Goal: Task Accomplishment & Management: Manage account settings

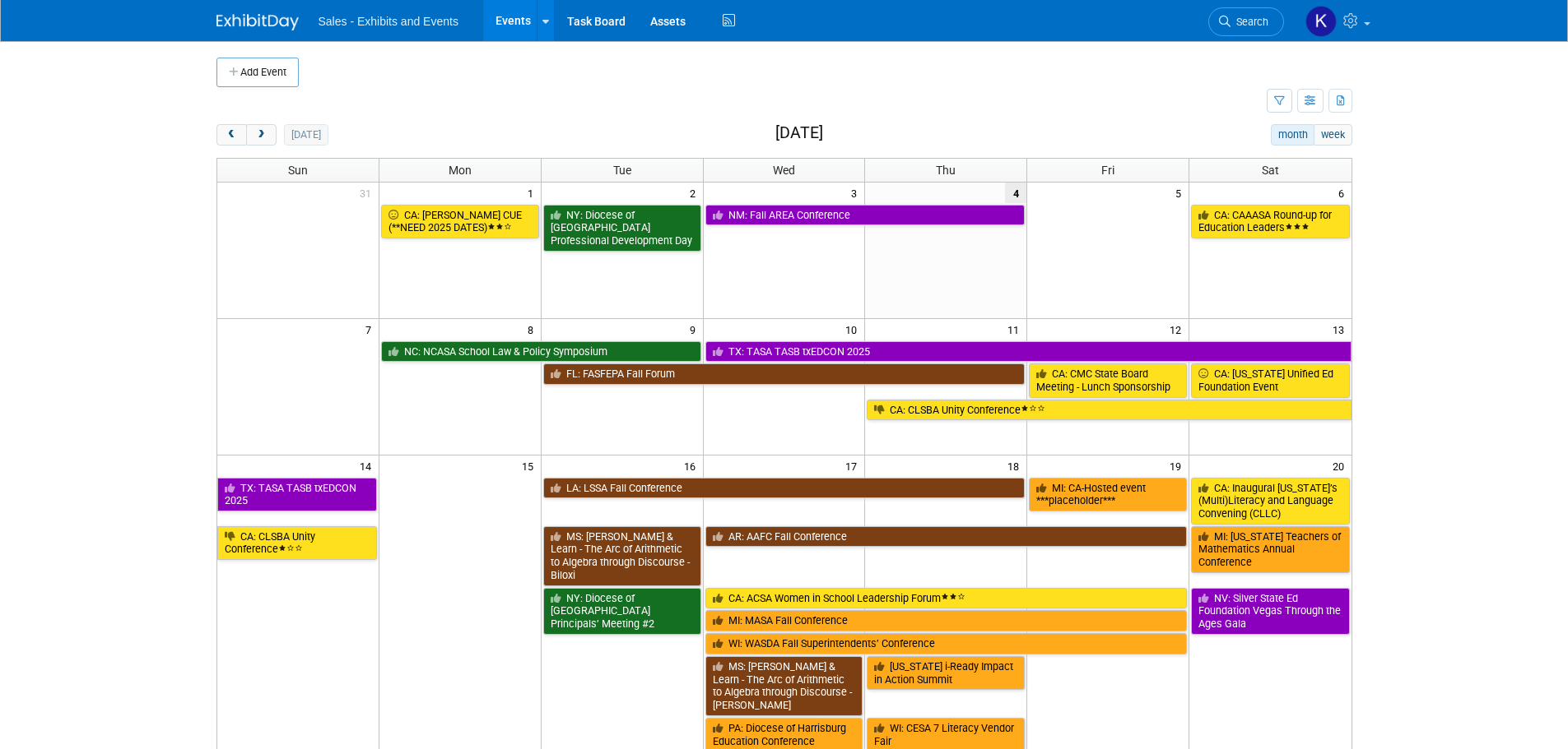
drag, startPoint x: 269, startPoint y: 130, endPoint x: 290, endPoint y: 139, distance: 22.8
click at [268, 131] on button "next" at bounding box center [261, 134] width 31 height 21
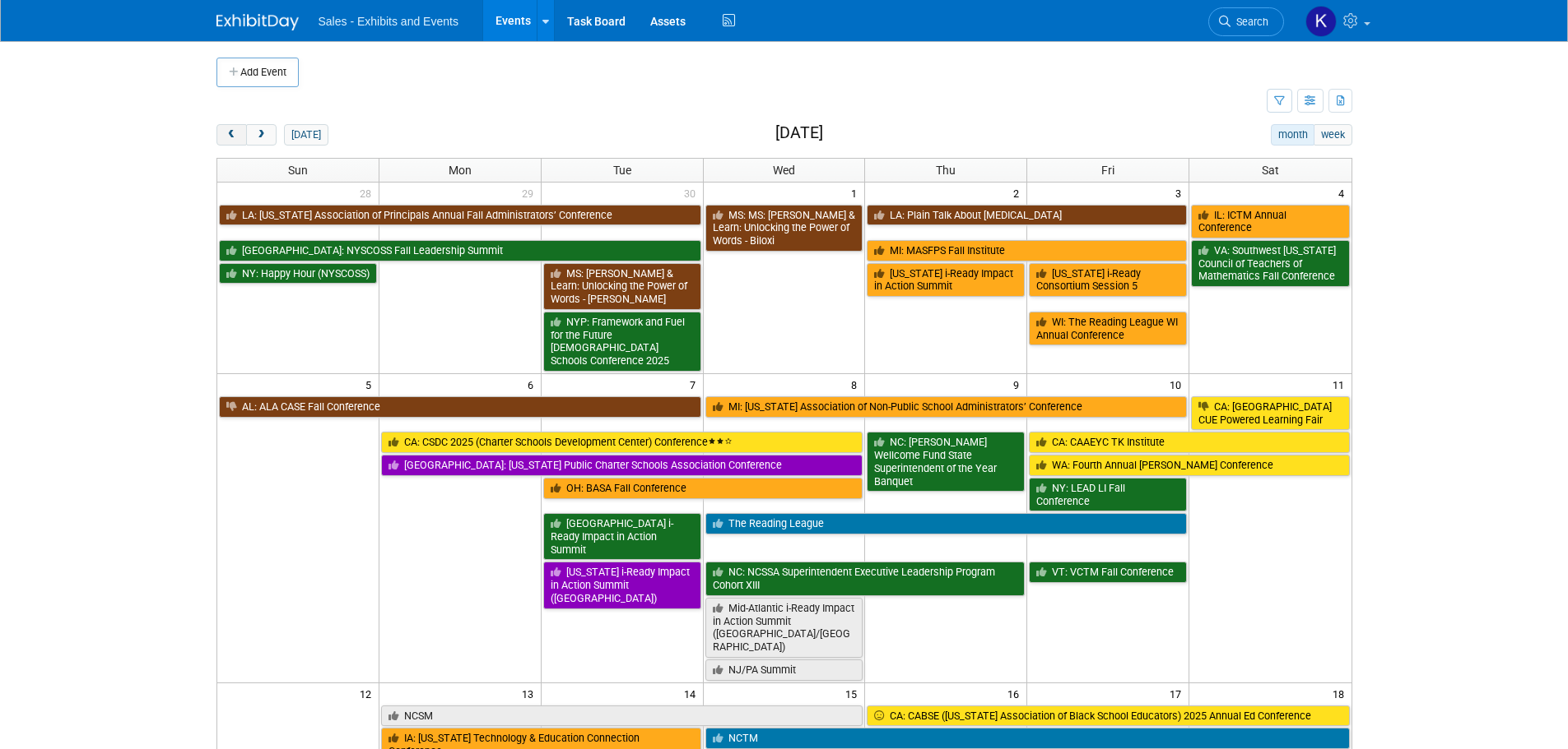
click at [238, 134] on button "prev" at bounding box center [231, 134] width 31 height 21
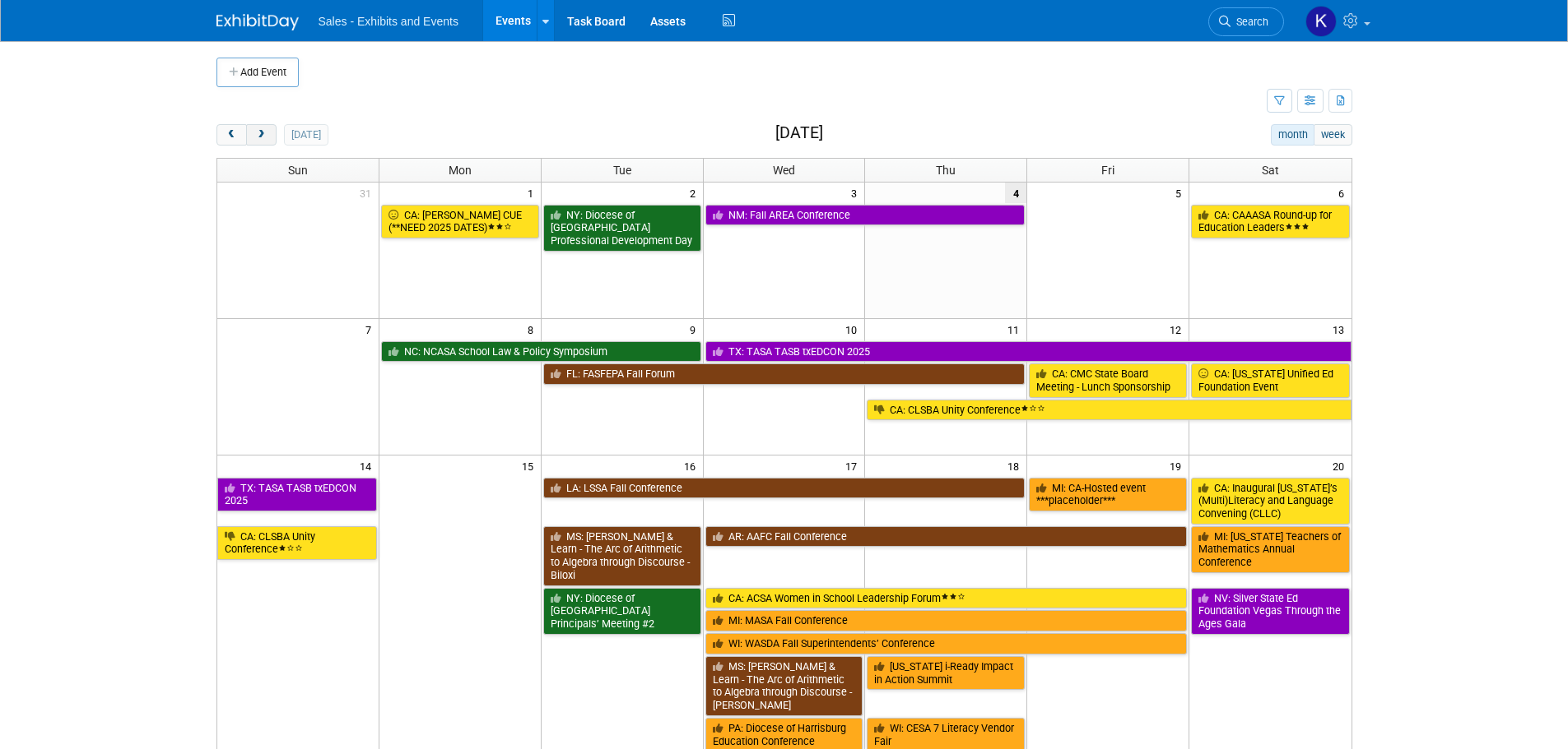
drag, startPoint x: 259, startPoint y: 129, endPoint x: 317, endPoint y: 143, distance: 59.7
click at [258, 130] on span "next" at bounding box center [261, 135] width 12 height 10
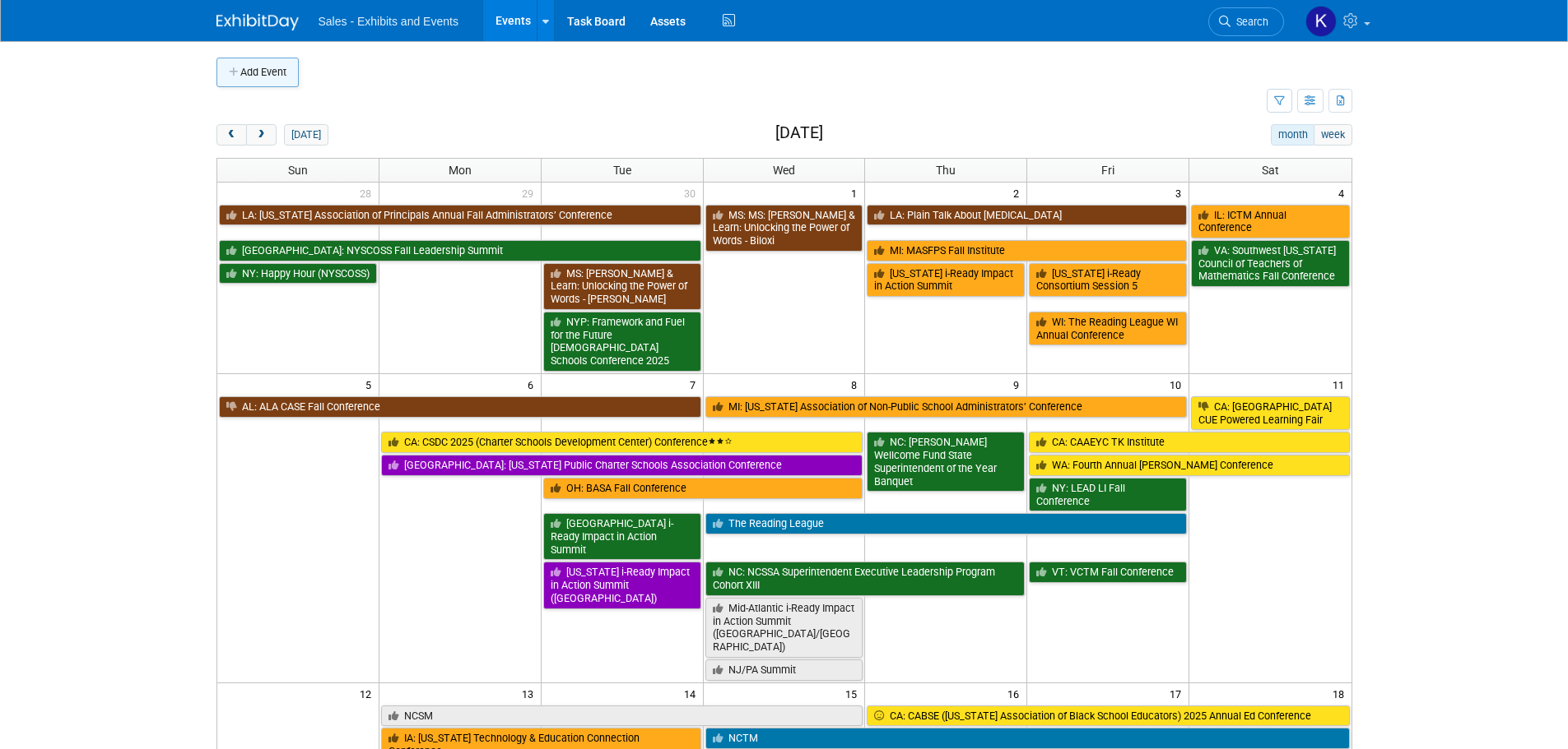
click at [234, 72] on icon "button" at bounding box center [234, 72] width 11 height 10
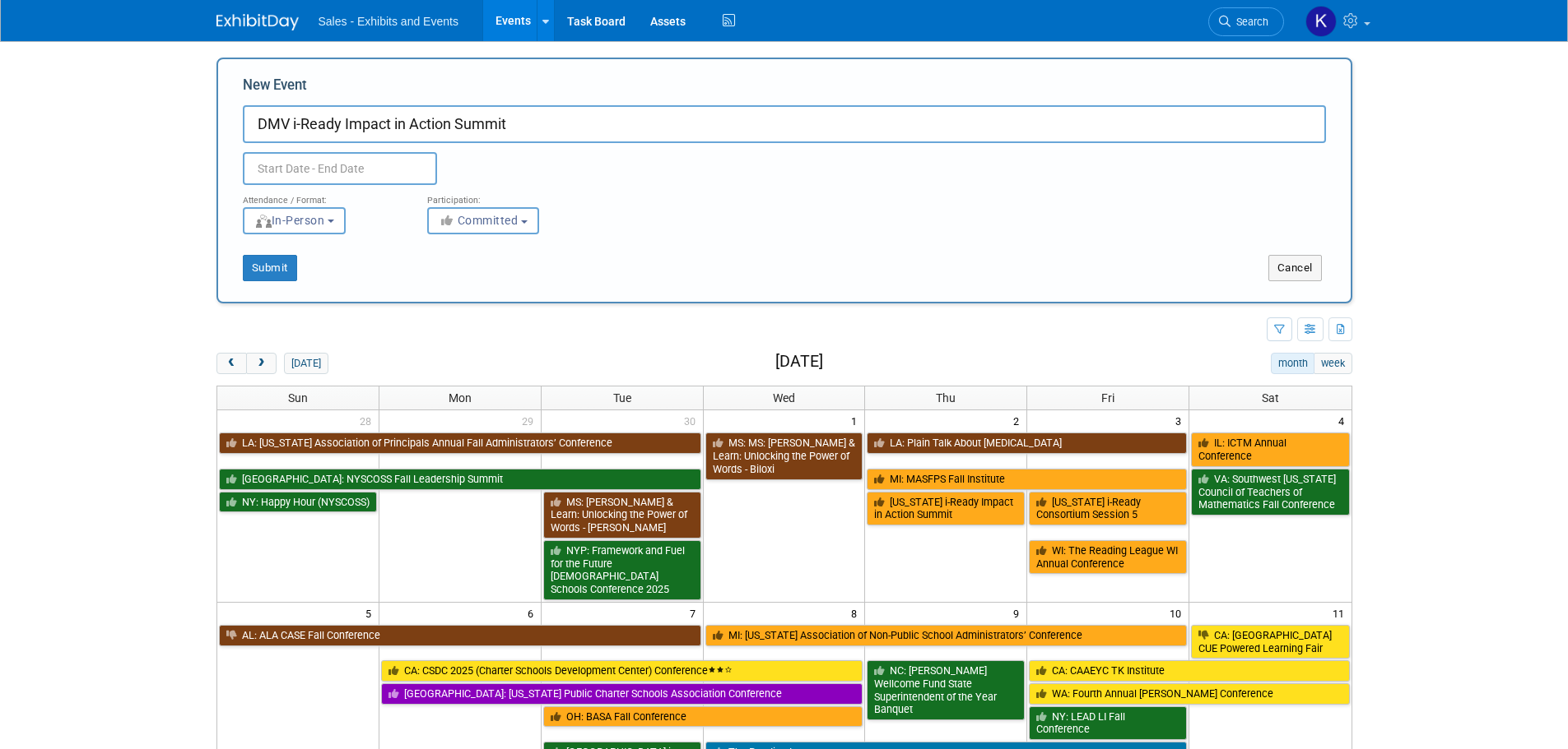
type input "DMV i-Ready Impact in Action Summit"
click at [414, 165] on input "text" at bounding box center [340, 168] width 194 height 33
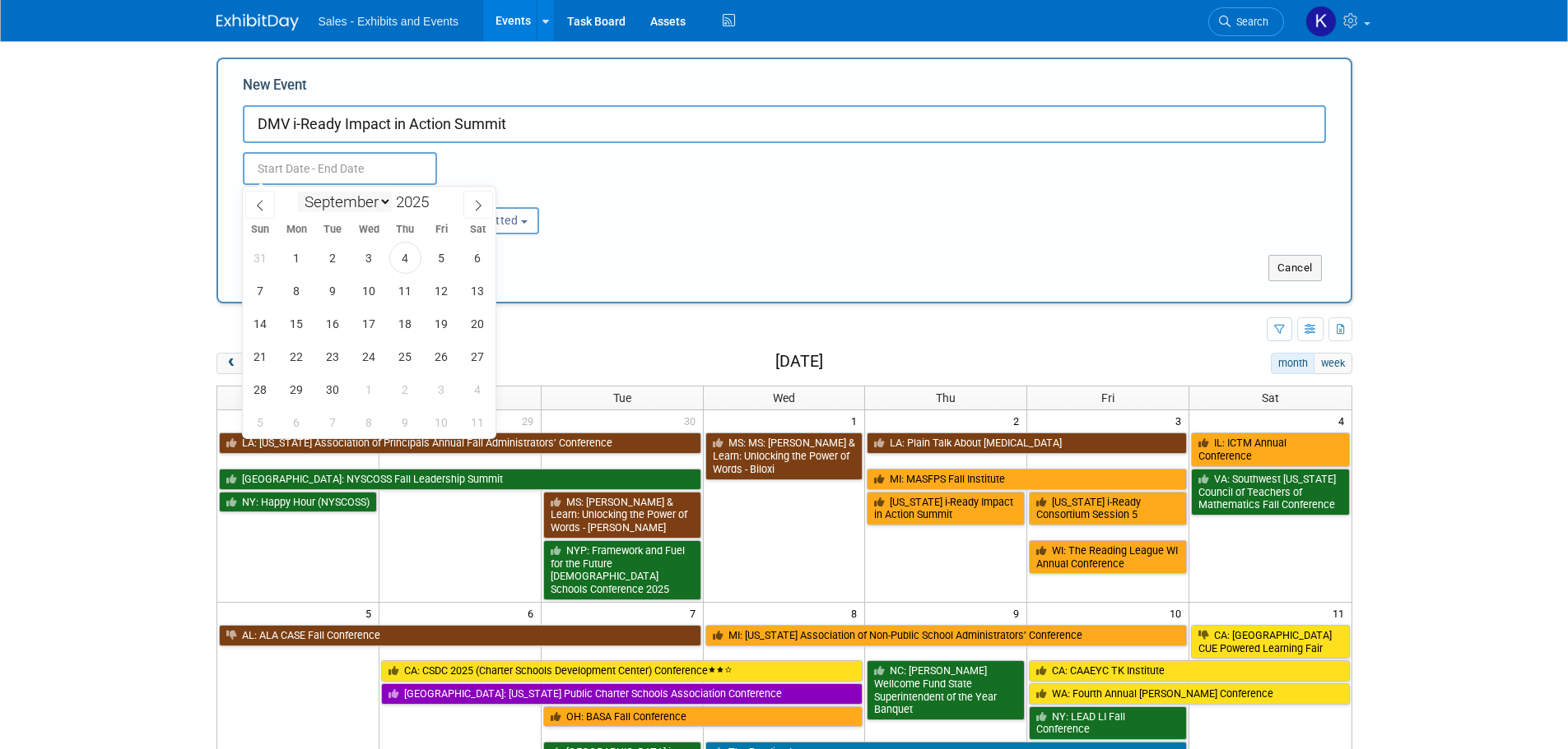
click at [382, 198] on select "January February March April May June July August September October November De…" at bounding box center [344, 203] width 94 height 21
select select "9"
click at [297, 192] on select "January February March April May June July August September October November De…" at bounding box center [344, 203] width 94 height 21
click at [368, 385] on span "29" at bounding box center [369, 389] width 32 height 32
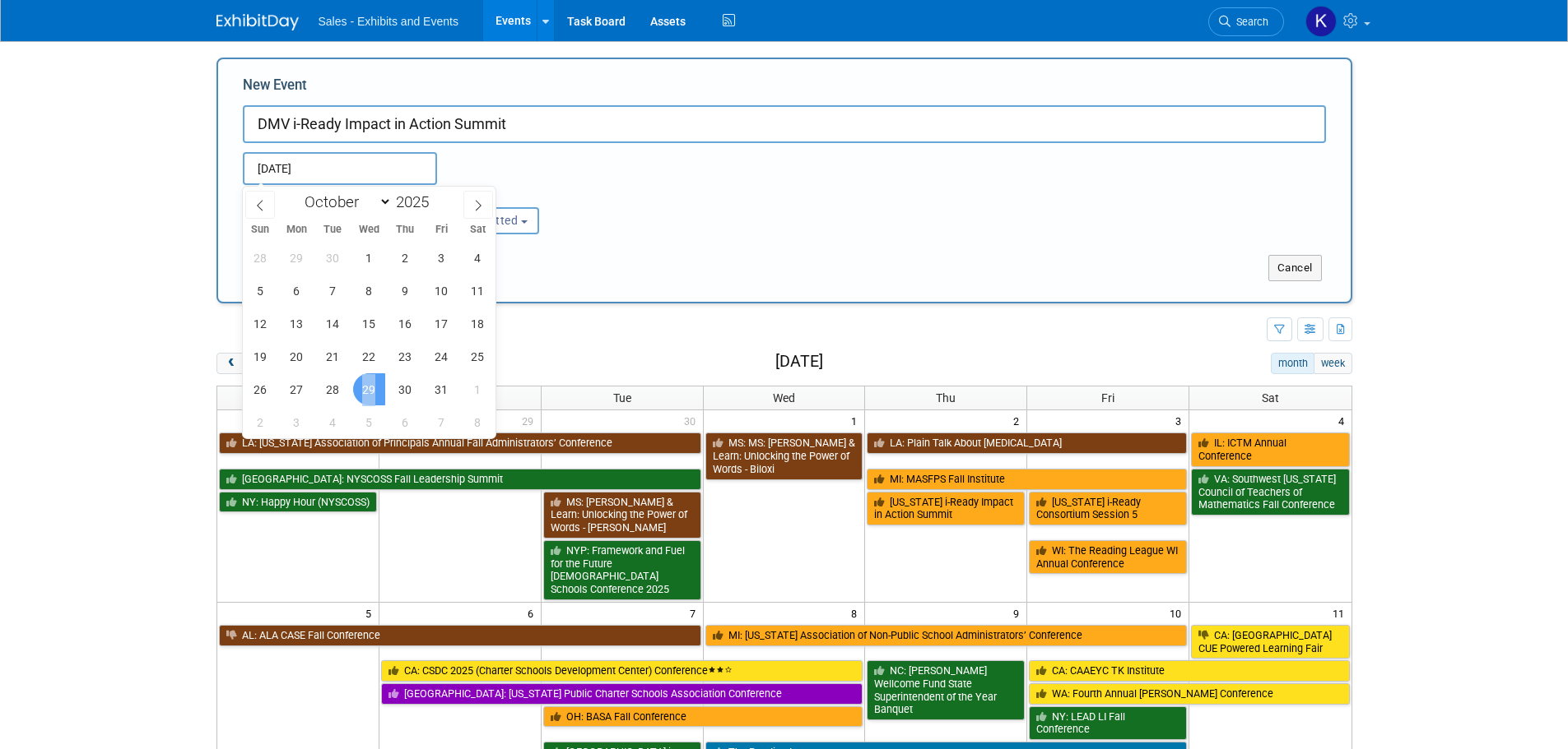
type input "Oct 29, 2025 to Oct 29, 2025"
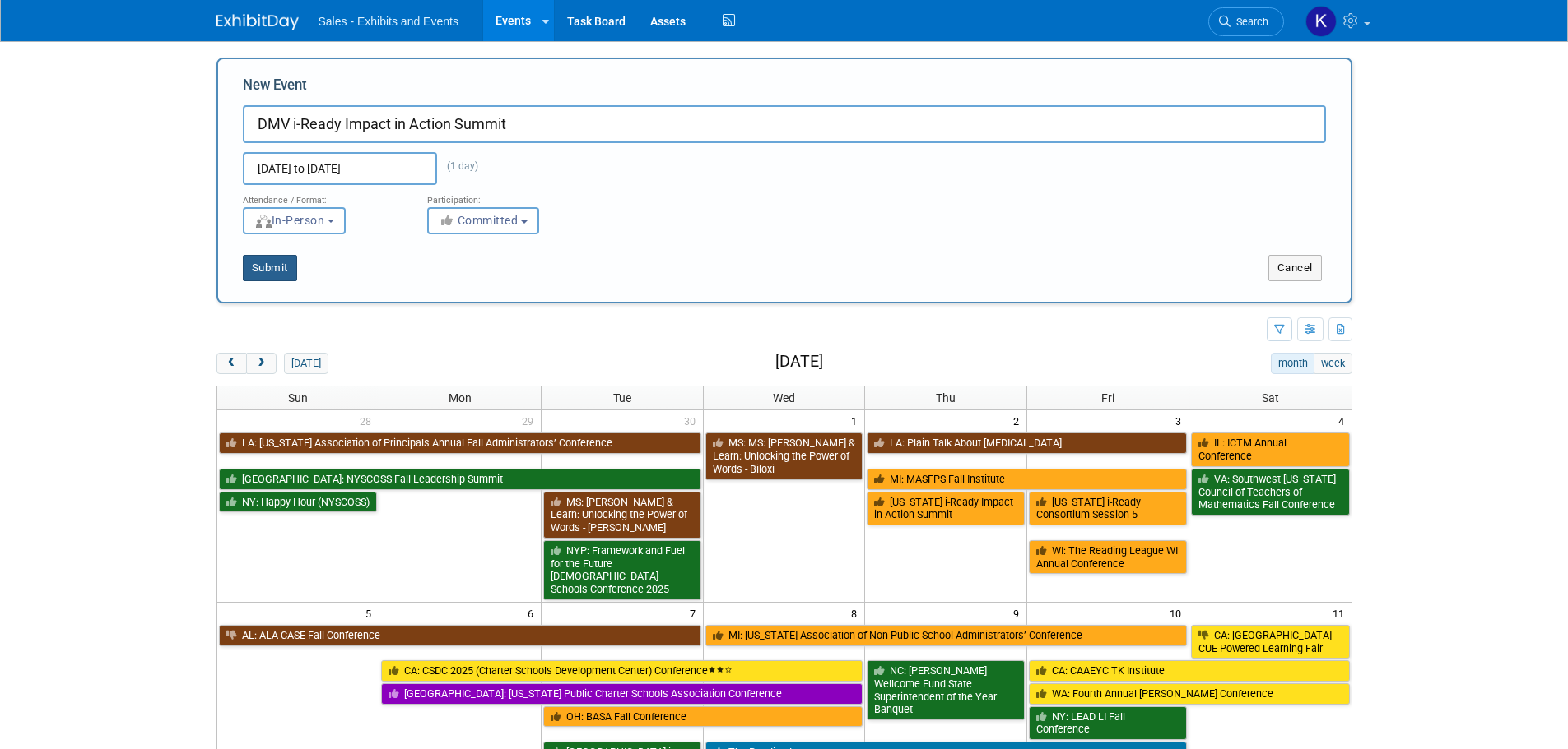
drag, startPoint x: 280, startPoint y: 267, endPoint x: 307, endPoint y: 264, distance: 27.2
click at [280, 268] on button "Submit" at bounding box center [270, 268] width 54 height 26
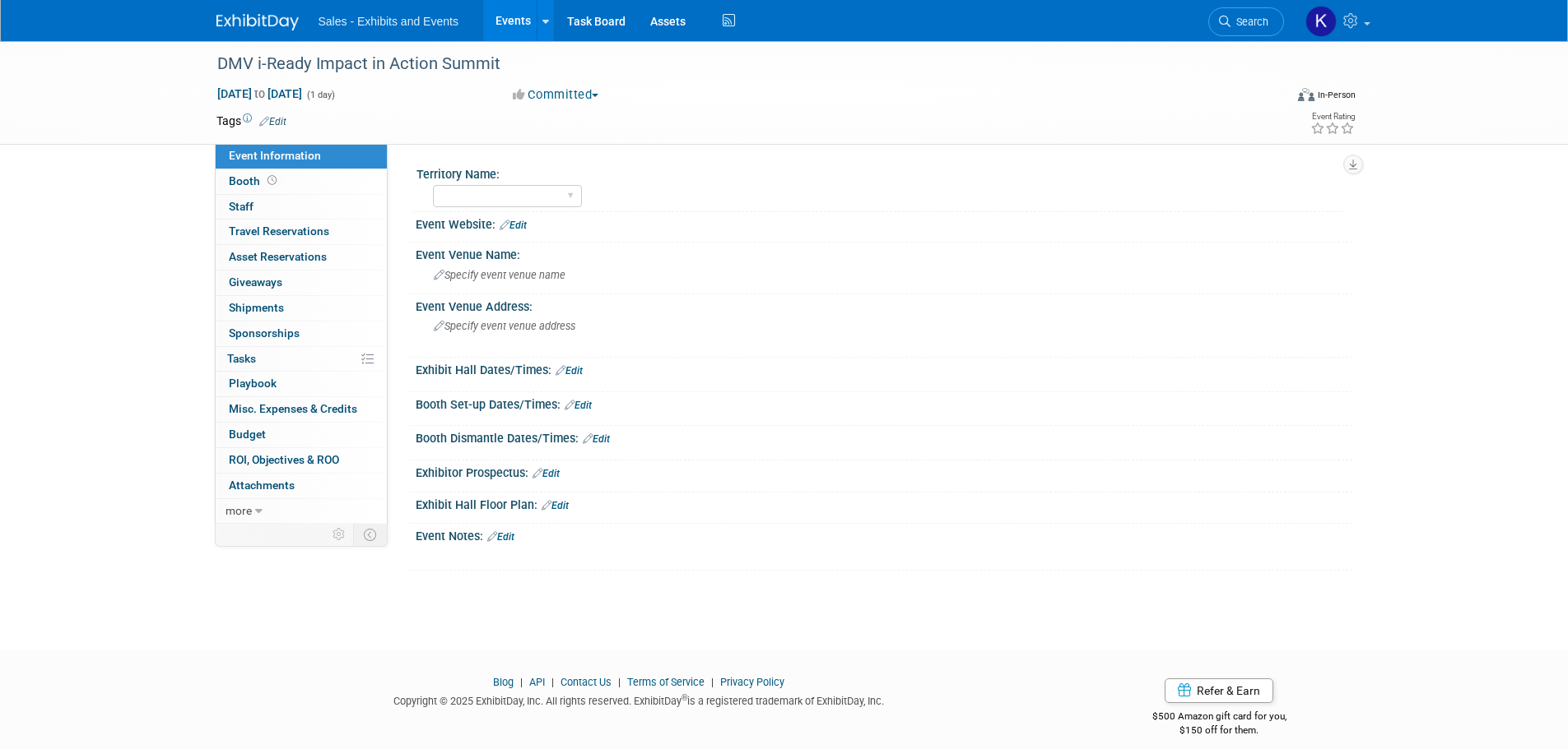
click at [276, 117] on link "Edit" at bounding box center [273, 121] width 27 height 11
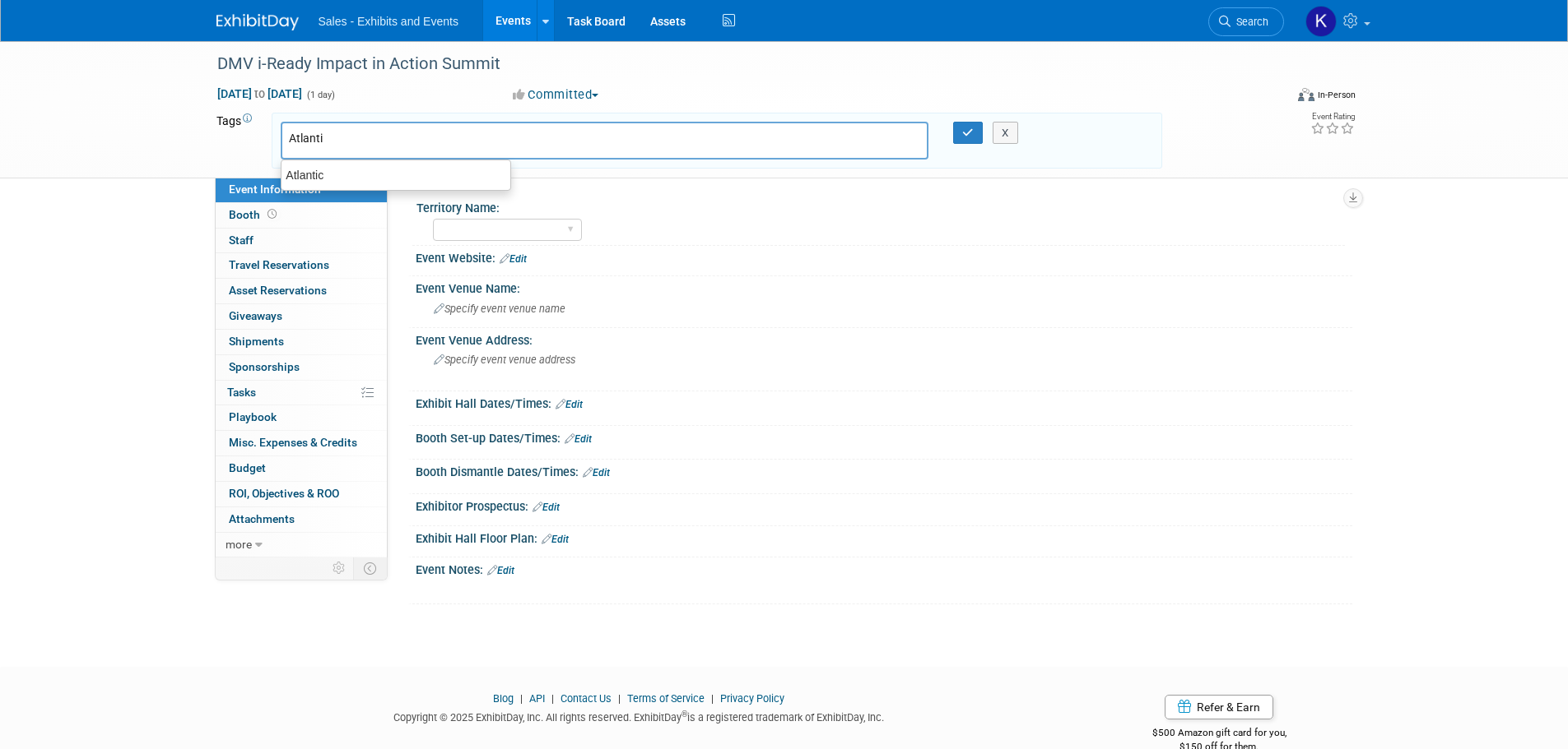
type input "Atlantic"
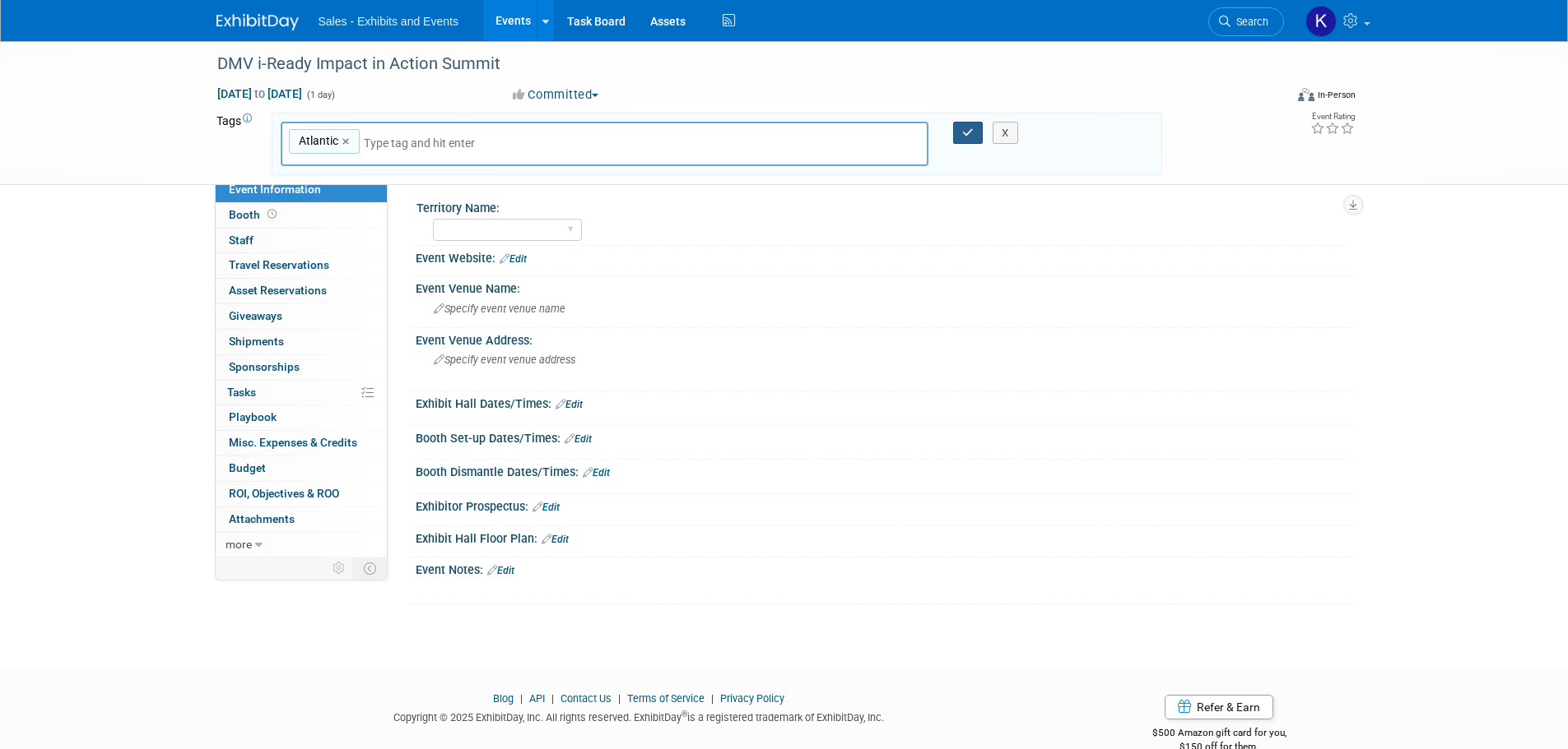
click at [965, 130] on icon "button" at bounding box center [967, 133] width 11 height 10
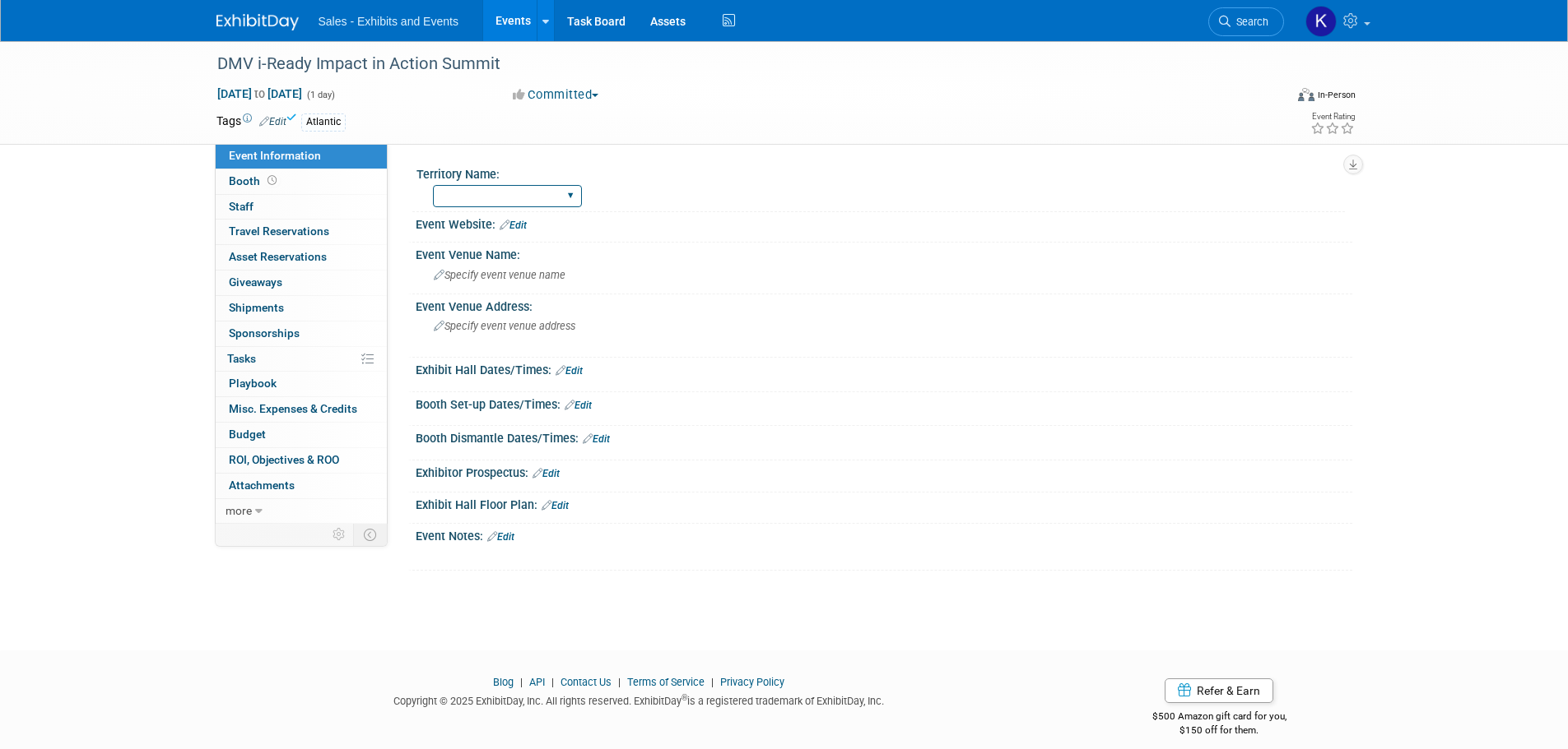
click at [576, 192] on select "Atlantic Southeast Central Southwest Pacific Mountain National Strategic Partne…" at bounding box center [508, 196] width 149 height 22
select select "Atlantic"
click at [433, 185] on select "Atlantic Southeast Central Southwest Pacific Mountain National Strategic Partne…" at bounding box center [508, 196] width 149 height 22
click at [533, 263] on div "Specify event venue name" at bounding box center [884, 275] width 912 height 25
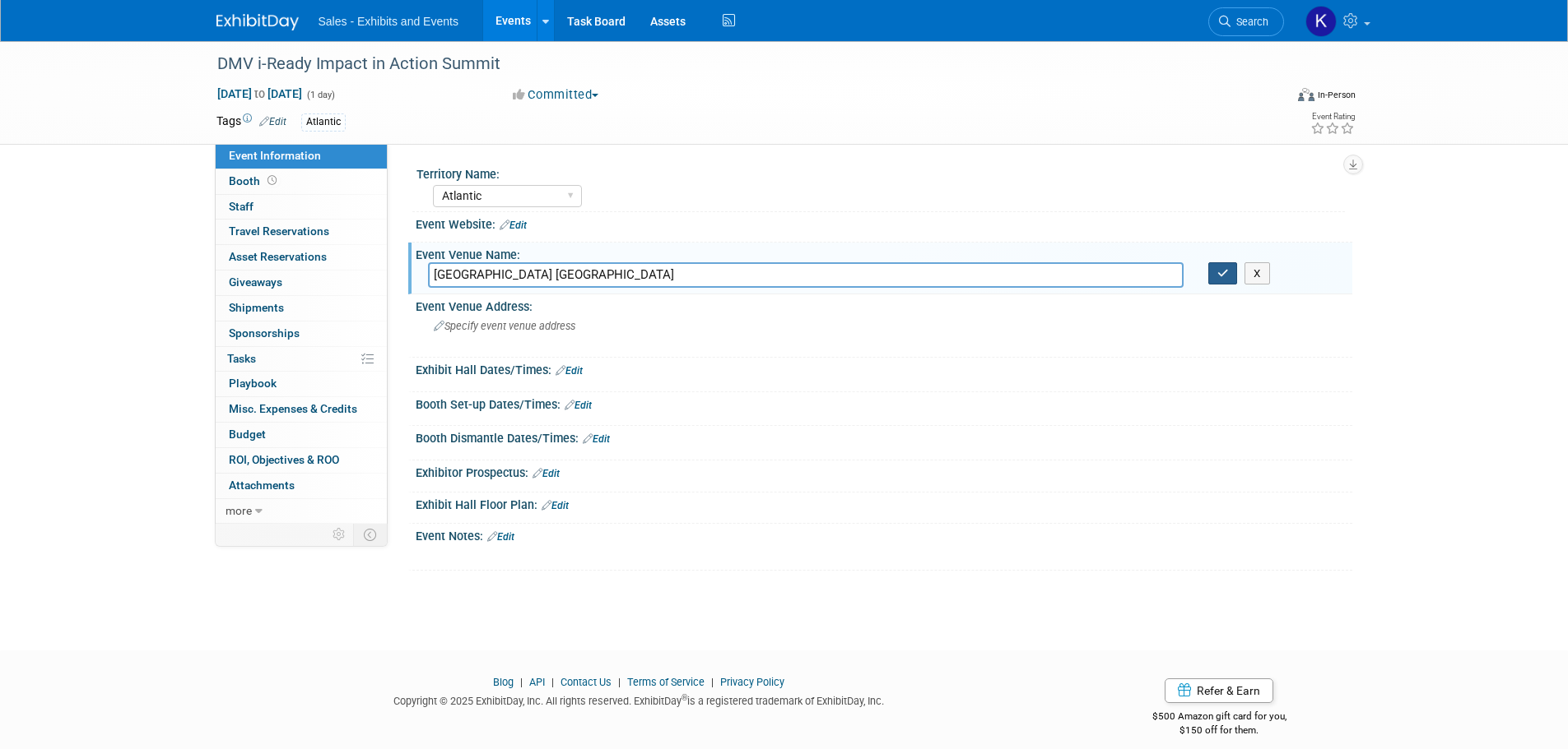
type input "Falls Church Marriott Fairview Park"
drag, startPoint x: 1215, startPoint y: 273, endPoint x: 1075, endPoint y: 304, distance: 143.4
click at [1215, 274] on button "button" at bounding box center [1223, 274] width 30 height 23
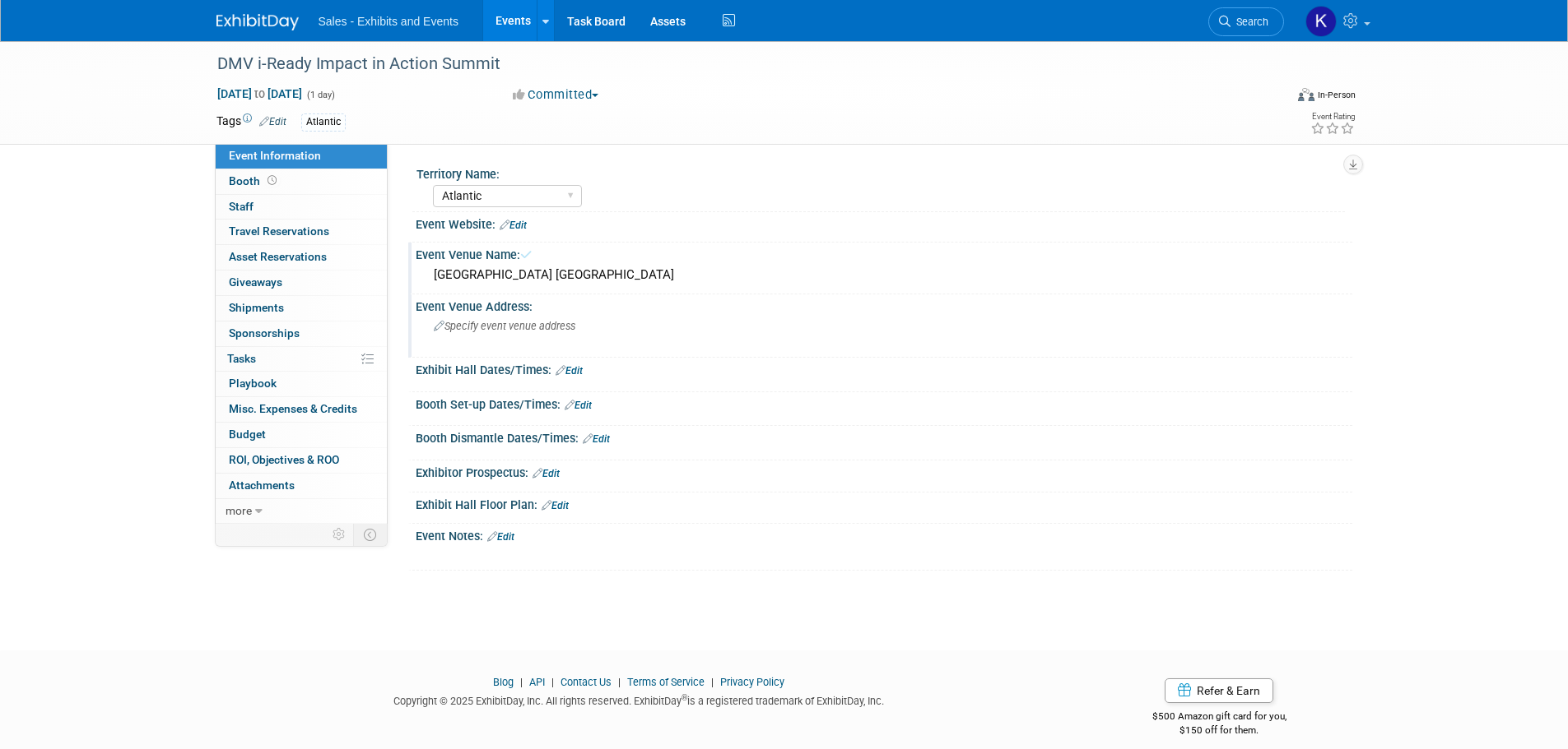
click at [546, 311] on div "Event Venue Address:" at bounding box center [884, 305] width 936 height 21
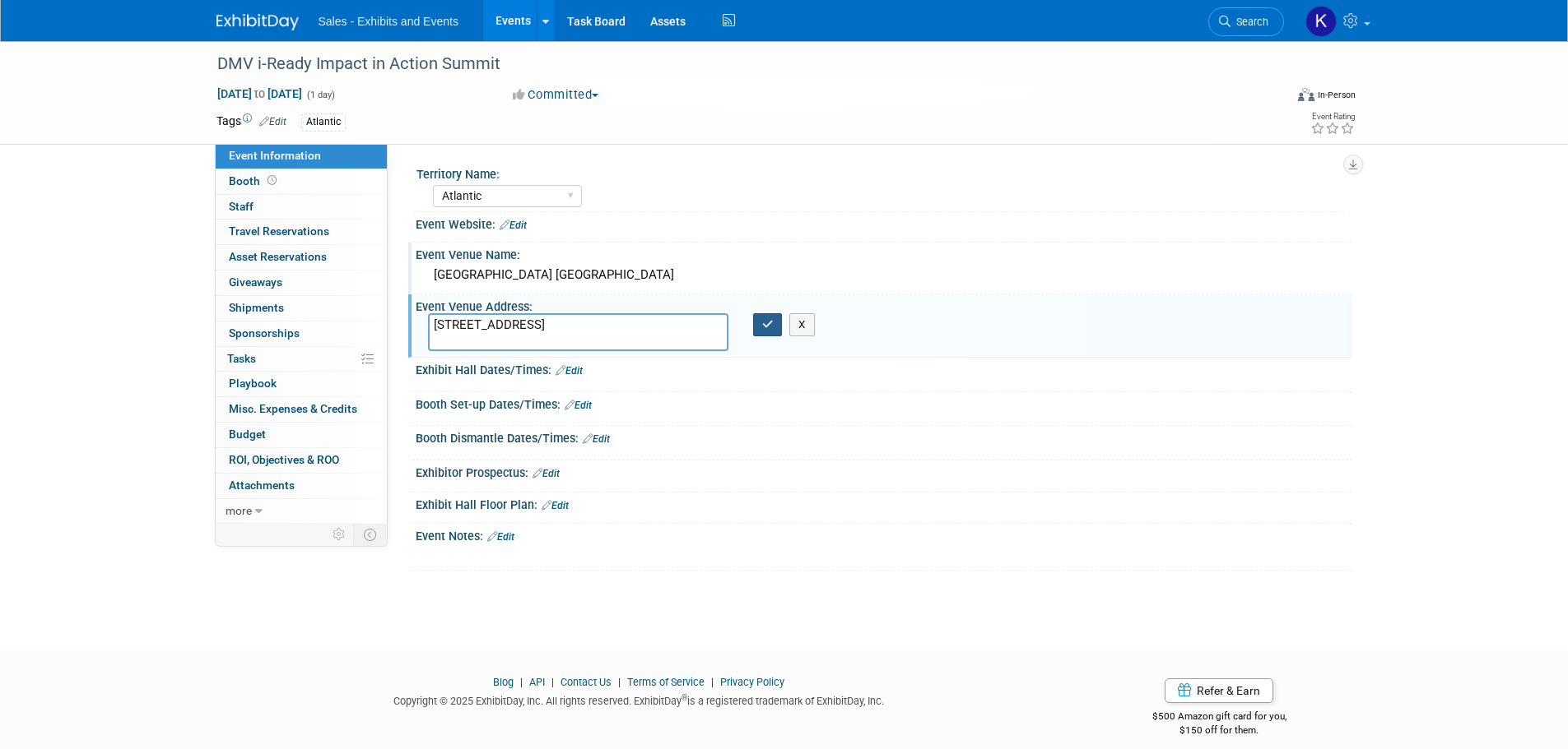
type textarea "3111 Fairview Park Drive, Falls Church, VA 22042"
click at [767, 330] on icon "button" at bounding box center [767, 325] width 11 height 10
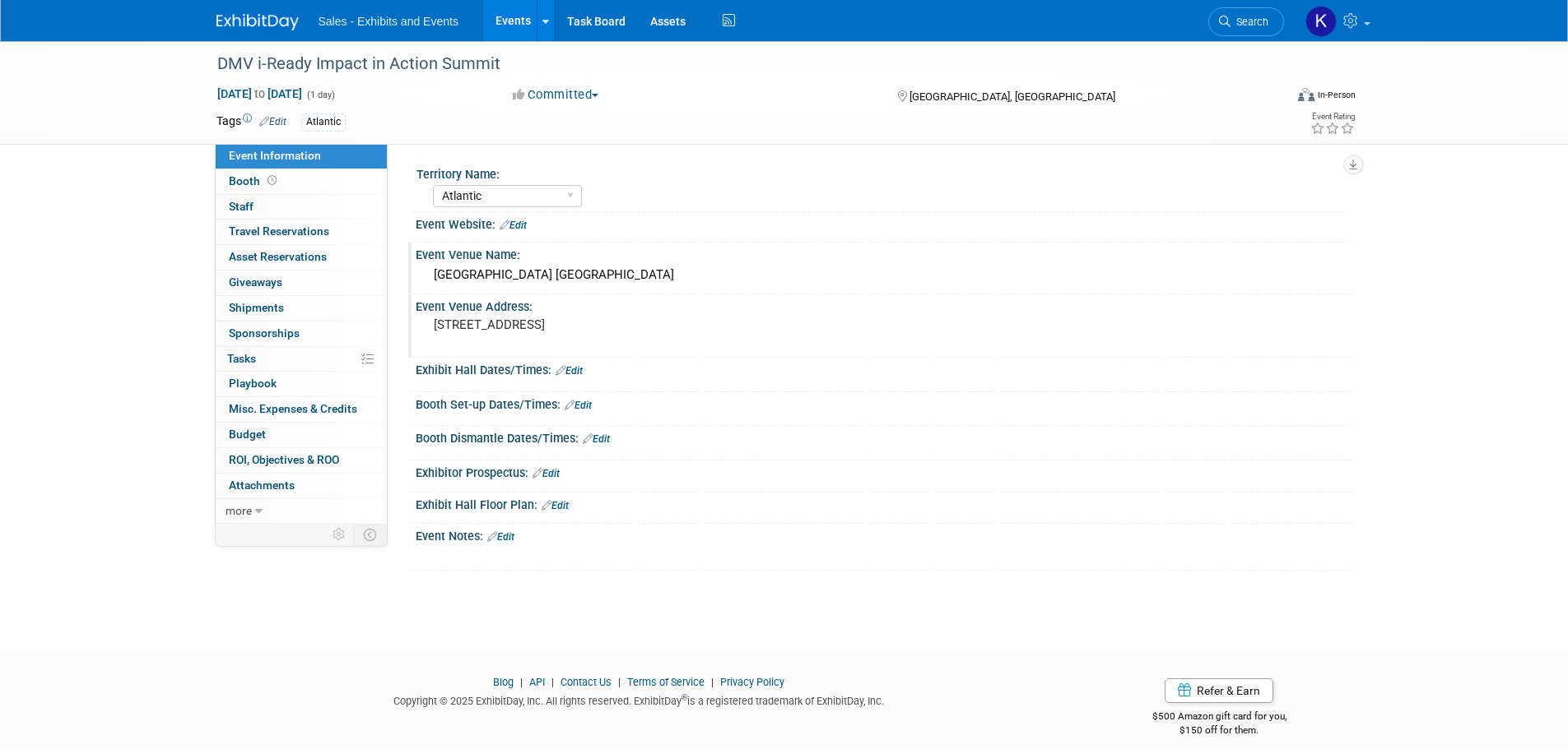
click at [581, 369] on link "Edit" at bounding box center [569, 370] width 27 height 11
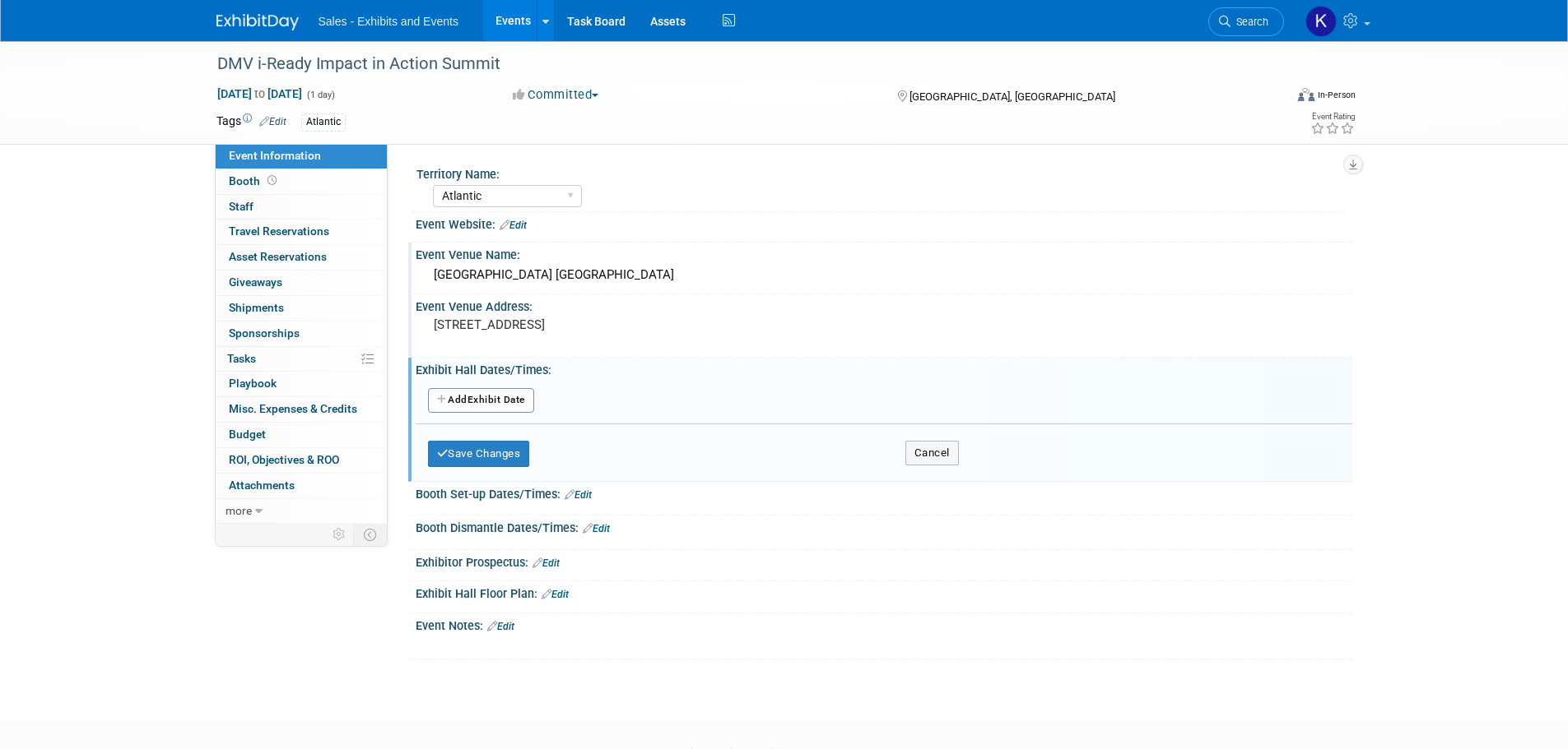
click at [507, 404] on button "Add Another Exhibit Date" at bounding box center [481, 401] width 107 height 24
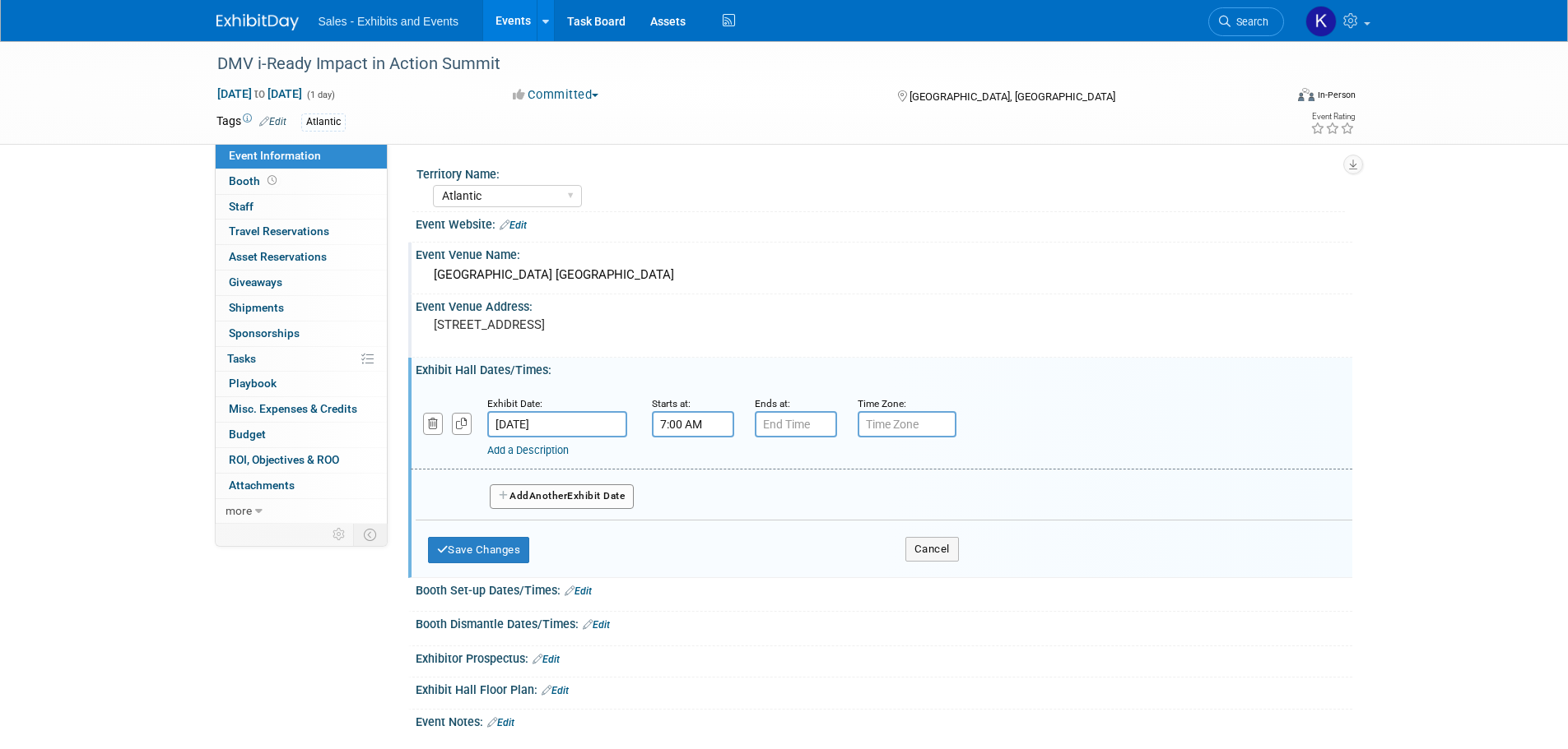
click at [673, 423] on input "7:00 AM" at bounding box center [693, 424] width 82 height 26
click at [692, 462] on span at bounding box center [689, 464] width 29 height 29
type input "8:00 AM"
drag, startPoint x: 810, startPoint y: 582, endPoint x: 832, endPoint y: 546, distance: 42.2
click at [810, 583] on span at bounding box center [812, 574] width 111 height 29
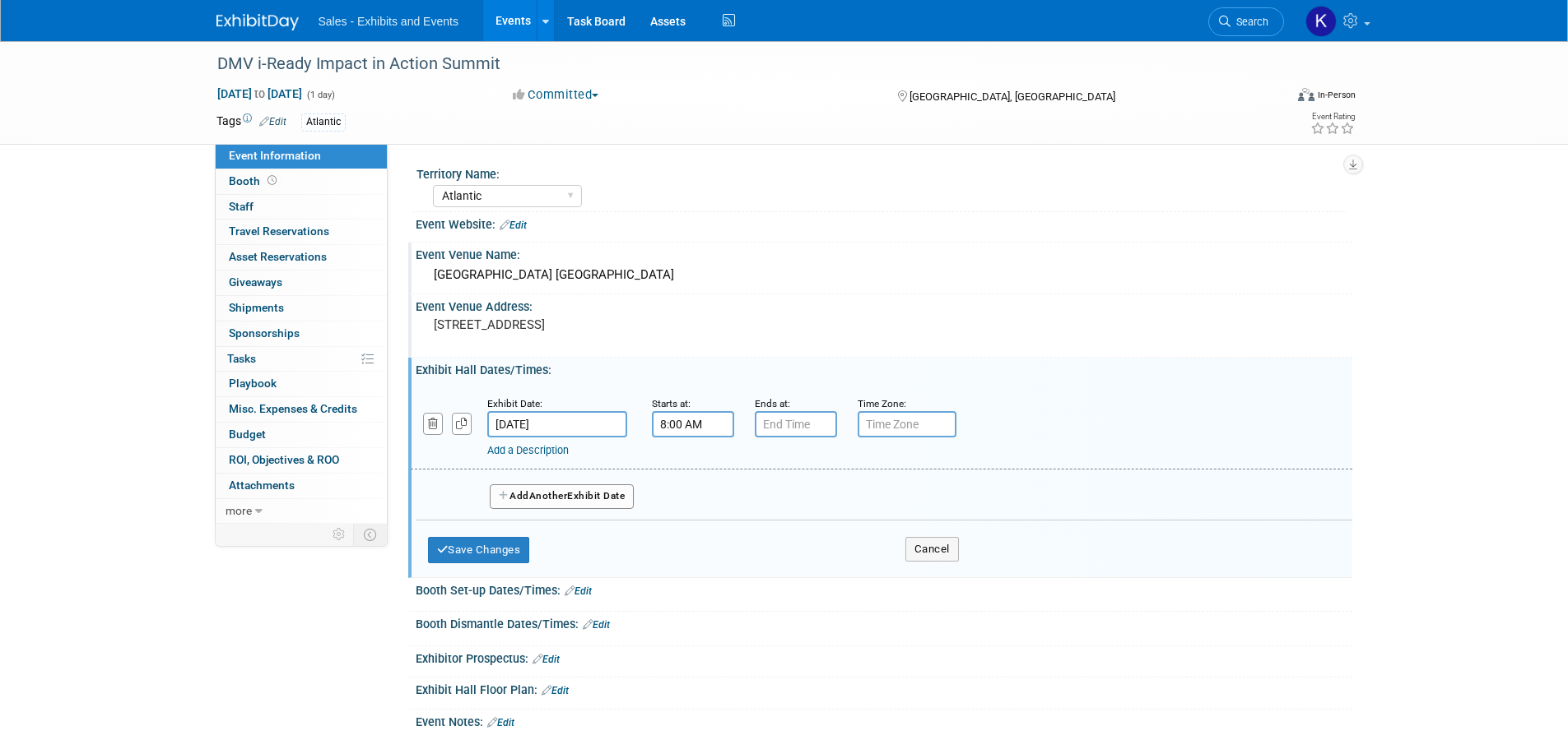
type input "7:00 PM"
click at [814, 424] on input "7:00 PM" at bounding box center [796, 424] width 82 height 26
click at [807, 567] on span at bounding box center [810, 574] width 100 height 29
click at [808, 567] on span at bounding box center [810, 574] width 100 height 29
click at [809, 567] on span at bounding box center [810, 574] width 100 height 29
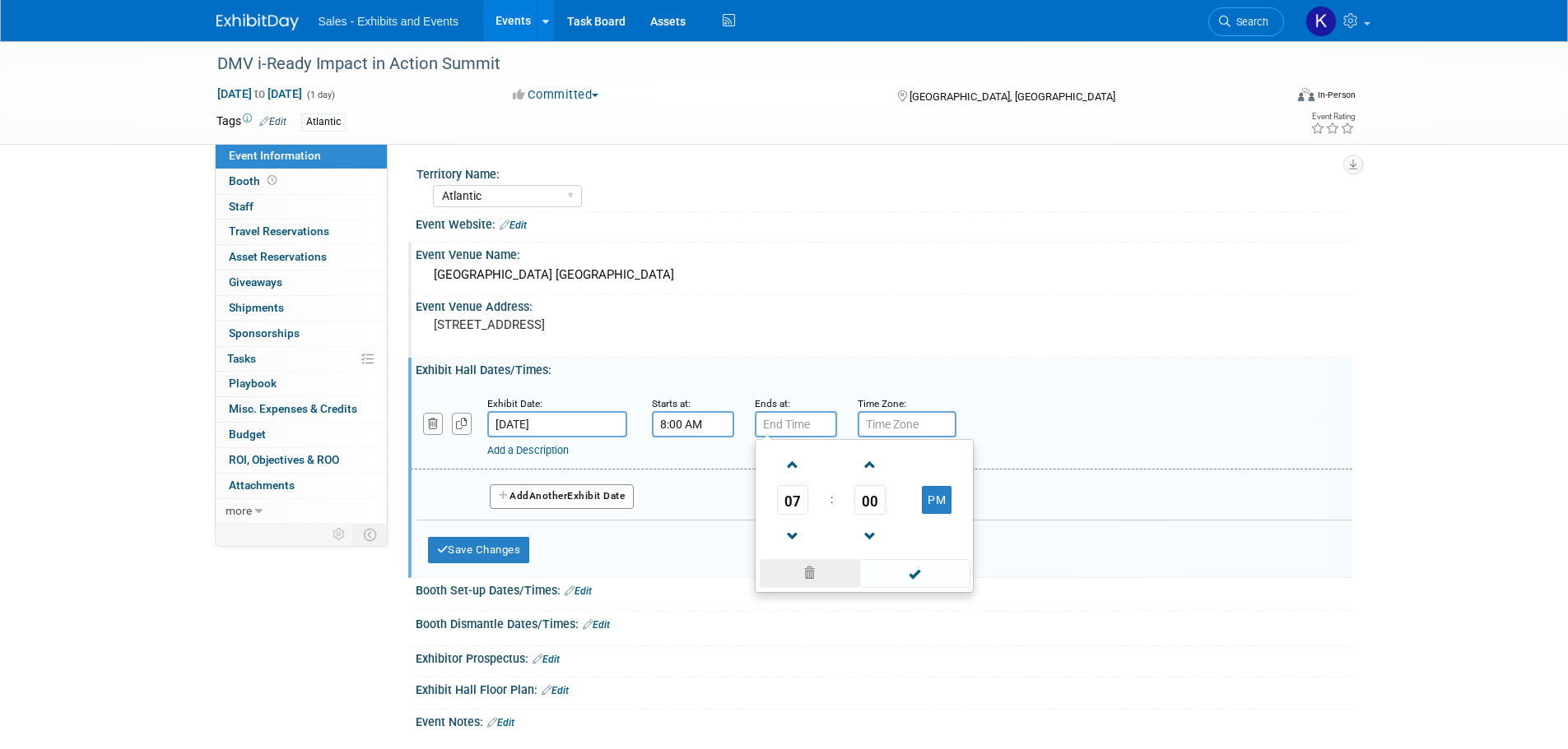
click at [809, 567] on span at bounding box center [810, 574] width 100 height 29
click at [797, 533] on span at bounding box center [792, 536] width 29 height 29
click at [797, 533] on span at bounding box center [792, 536] width 29 height 29
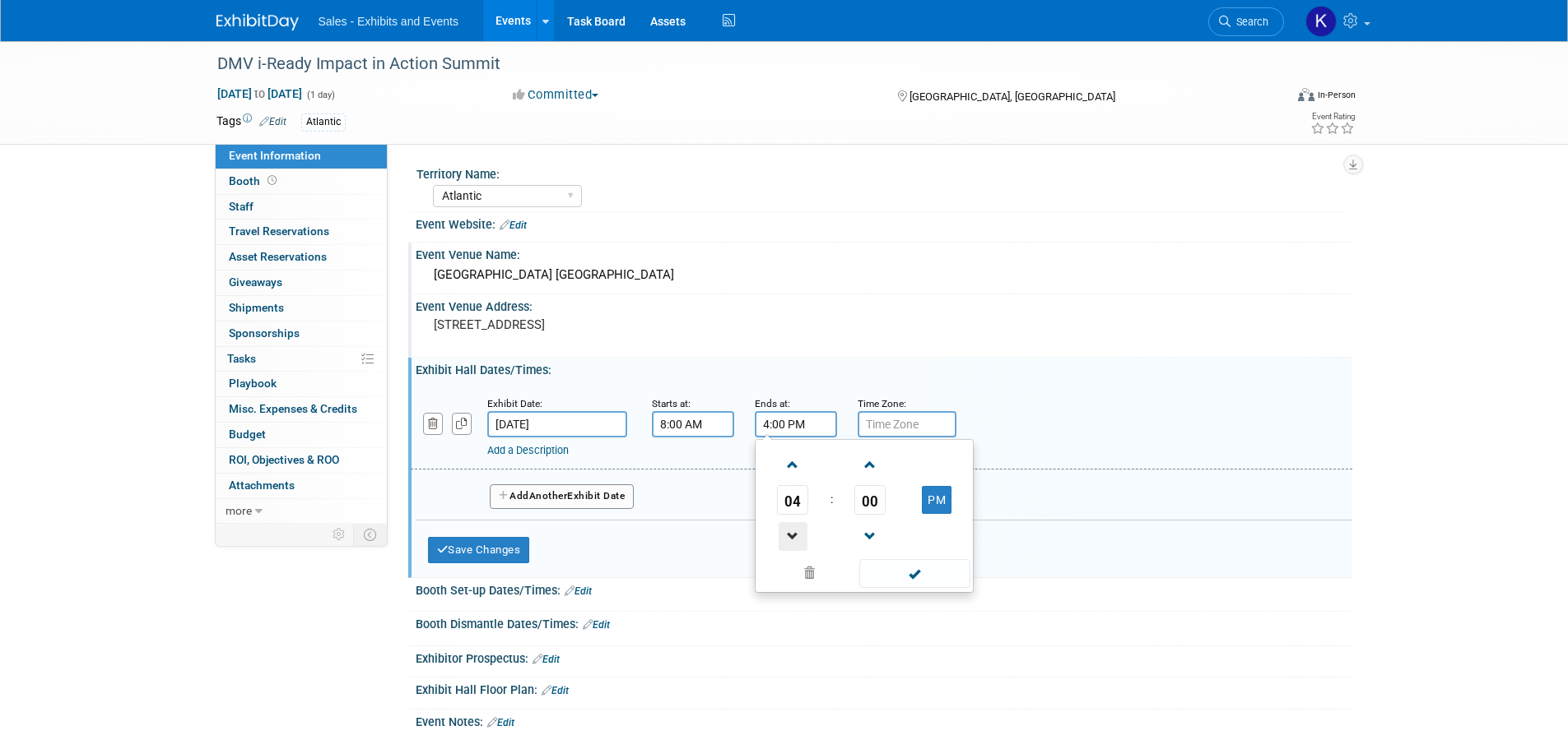
type input "3:00 PM"
drag, startPoint x: 922, startPoint y: 575, endPoint x: 858, endPoint y: 577, distance: 64.0
click at [913, 578] on span at bounding box center [915, 574] width 111 height 29
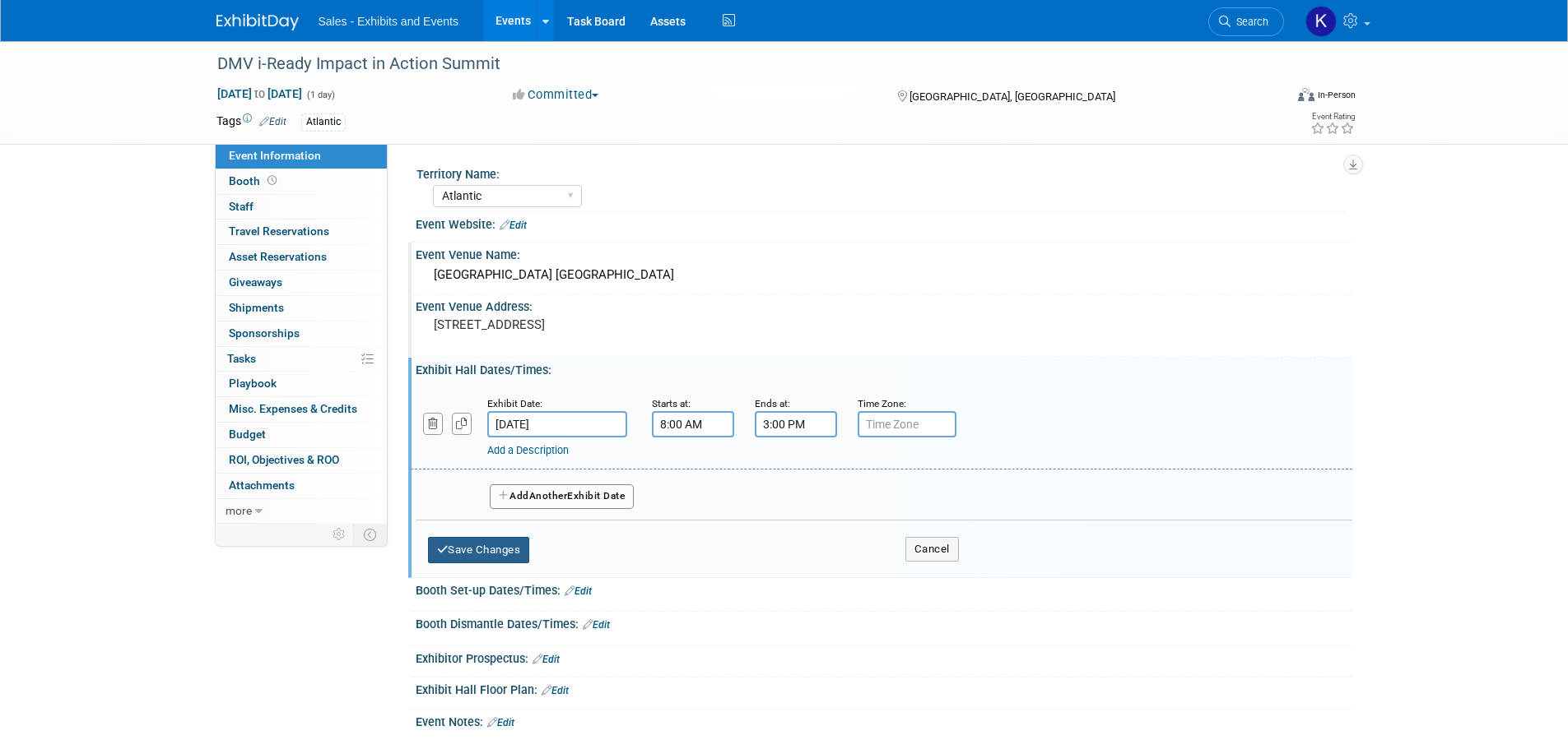
drag, startPoint x: 471, startPoint y: 551, endPoint x: 481, endPoint y: 555, distance: 10.8
click at [471, 553] on button "Save Changes" at bounding box center [479, 550] width 102 height 26
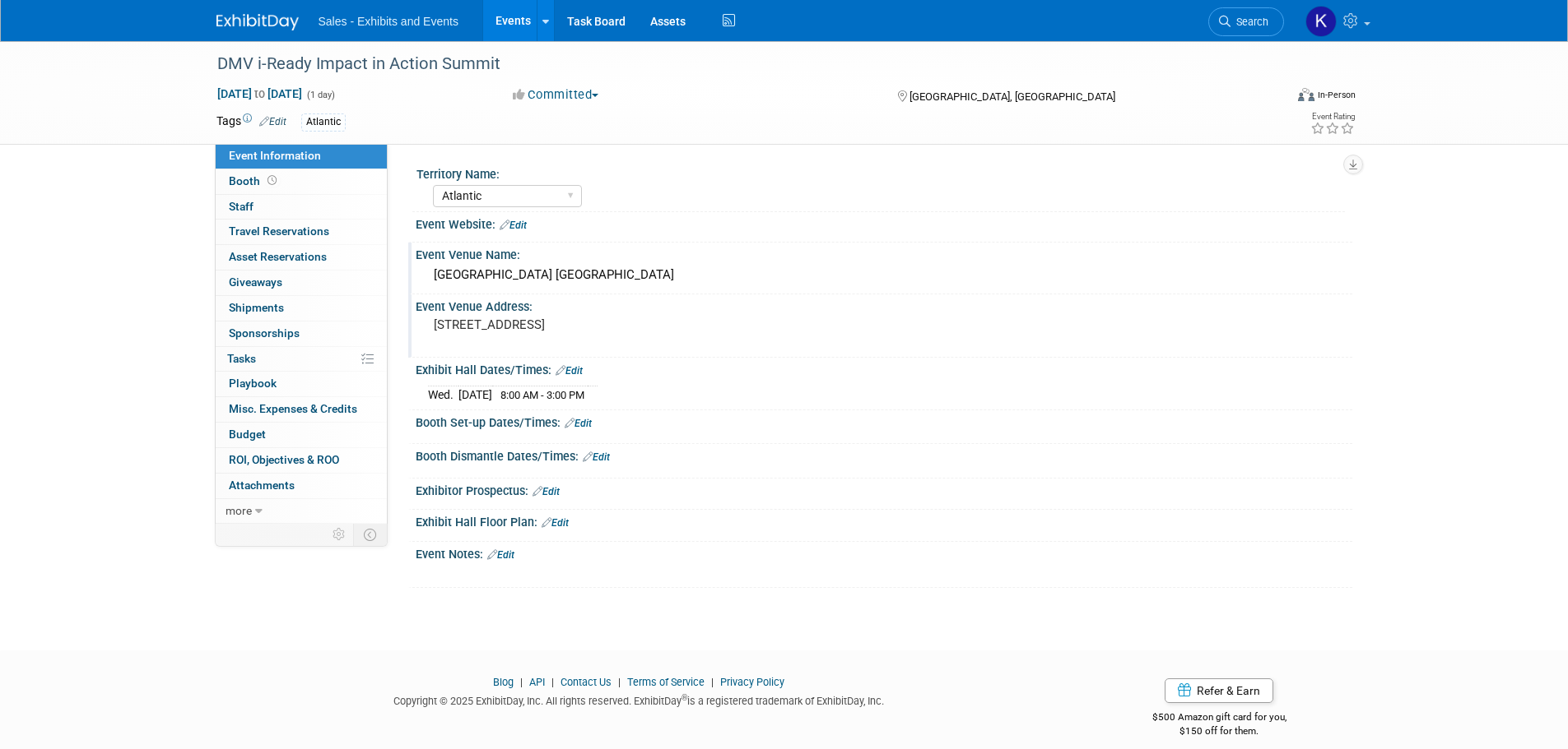
drag, startPoint x: 515, startPoint y: 556, endPoint x: 551, endPoint y: 559, distance: 36.1
click at [515, 557] on link "Edit" at bounding box center [501, 554] width 27 height 11
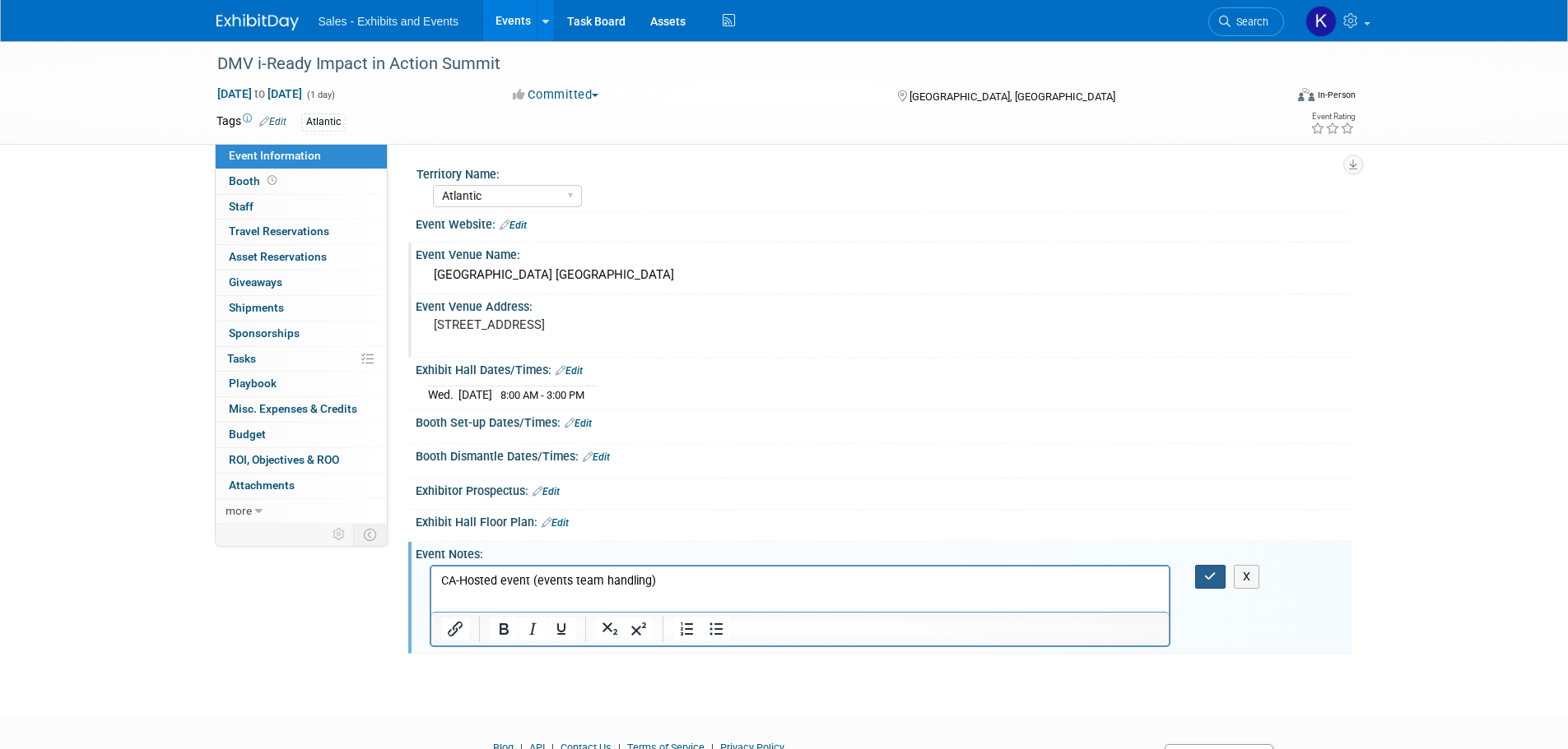
click at [1209, 571] on icon "button" at bounding box center [1210, 576] width 12 height 11
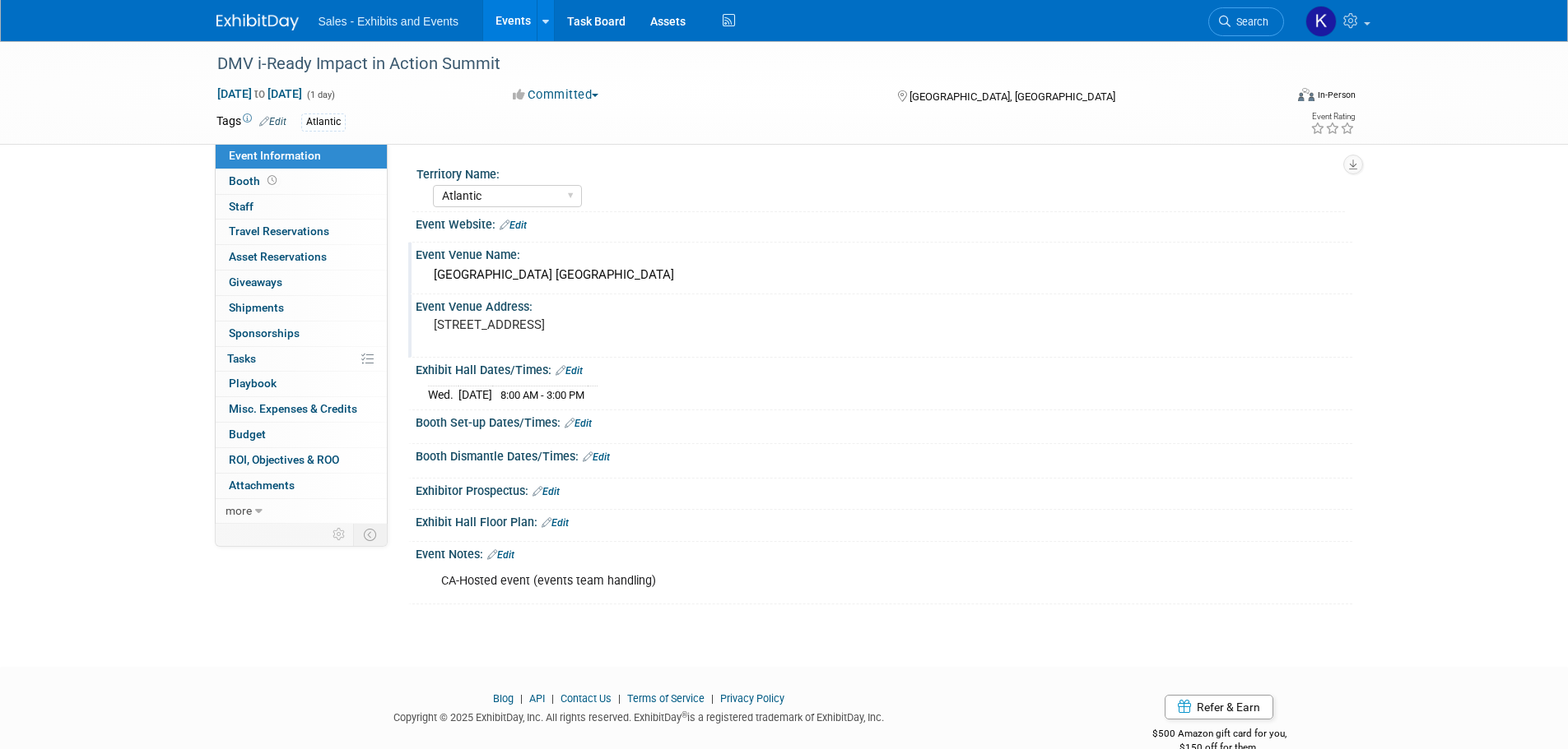
drag, startPoint x: 280, startPoint y: 20, endPoint x: 385, endPoint y: 78, distance: 120.0
click at [279, 20] on img at bounding box center [258, 22] width 82 height 17
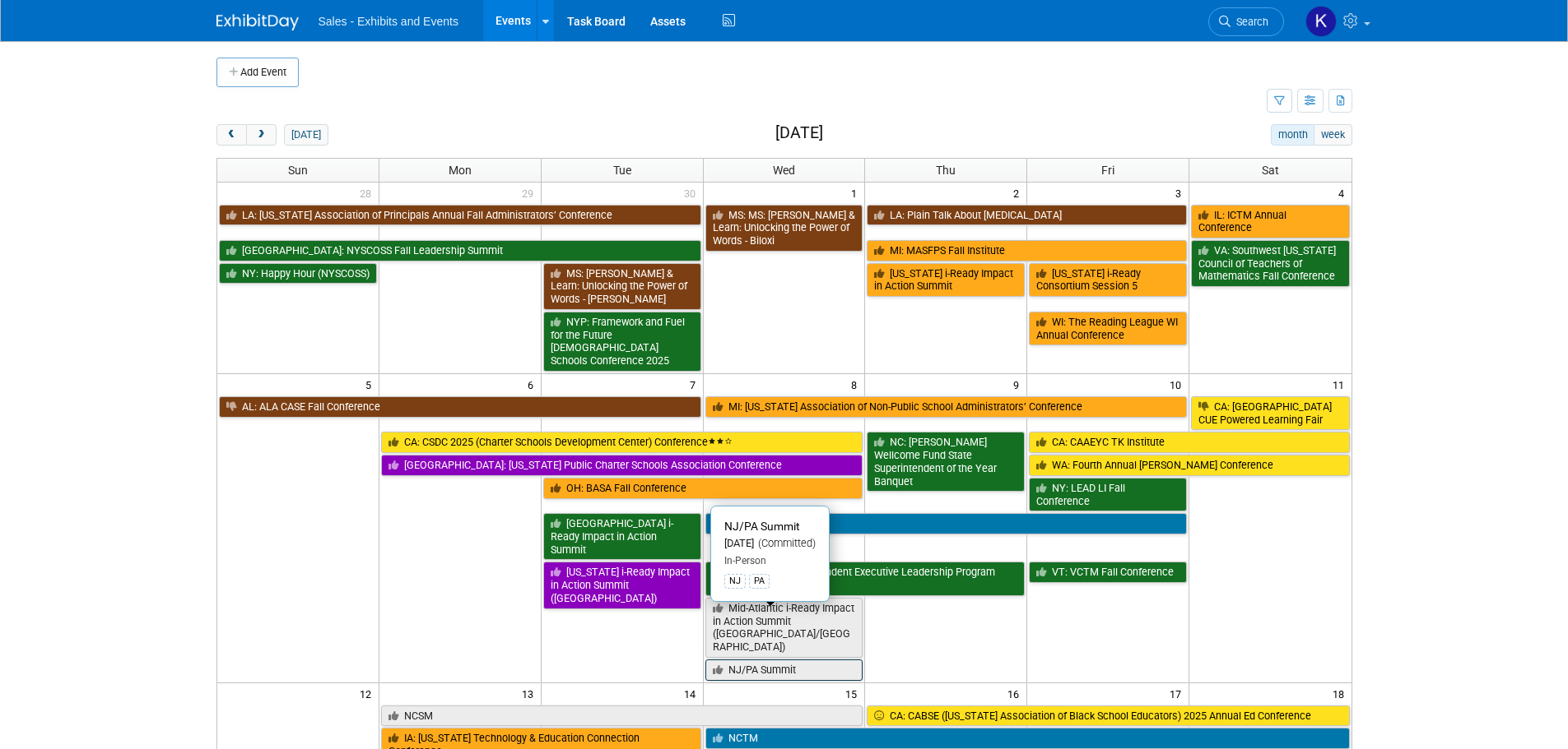
click at [790, 660] on link "NJ/PA Summit" at bounding box center [784, 670] width 158 height 21
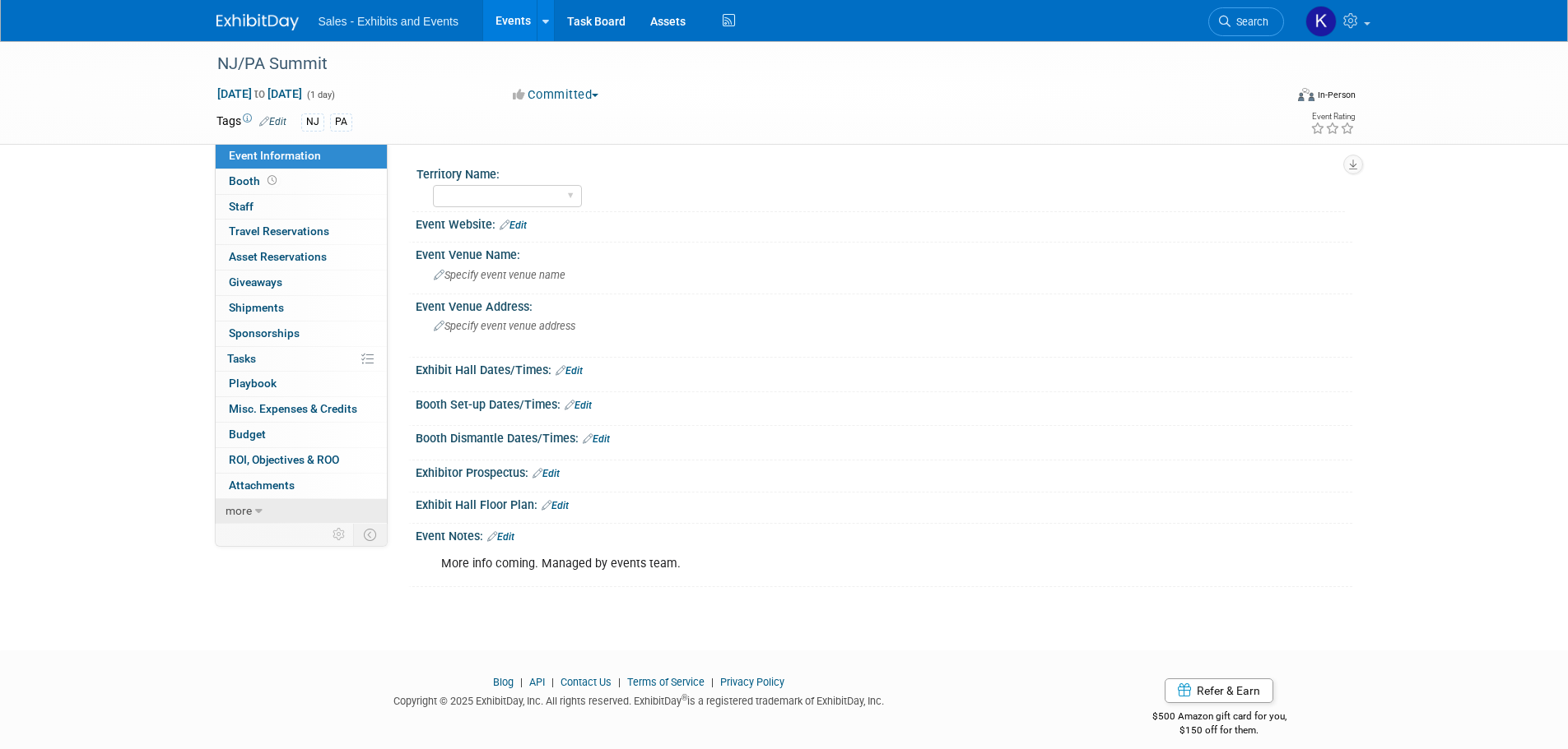
click at [256, 512] on icon at bounding box center [259, 511] width 7 height 11
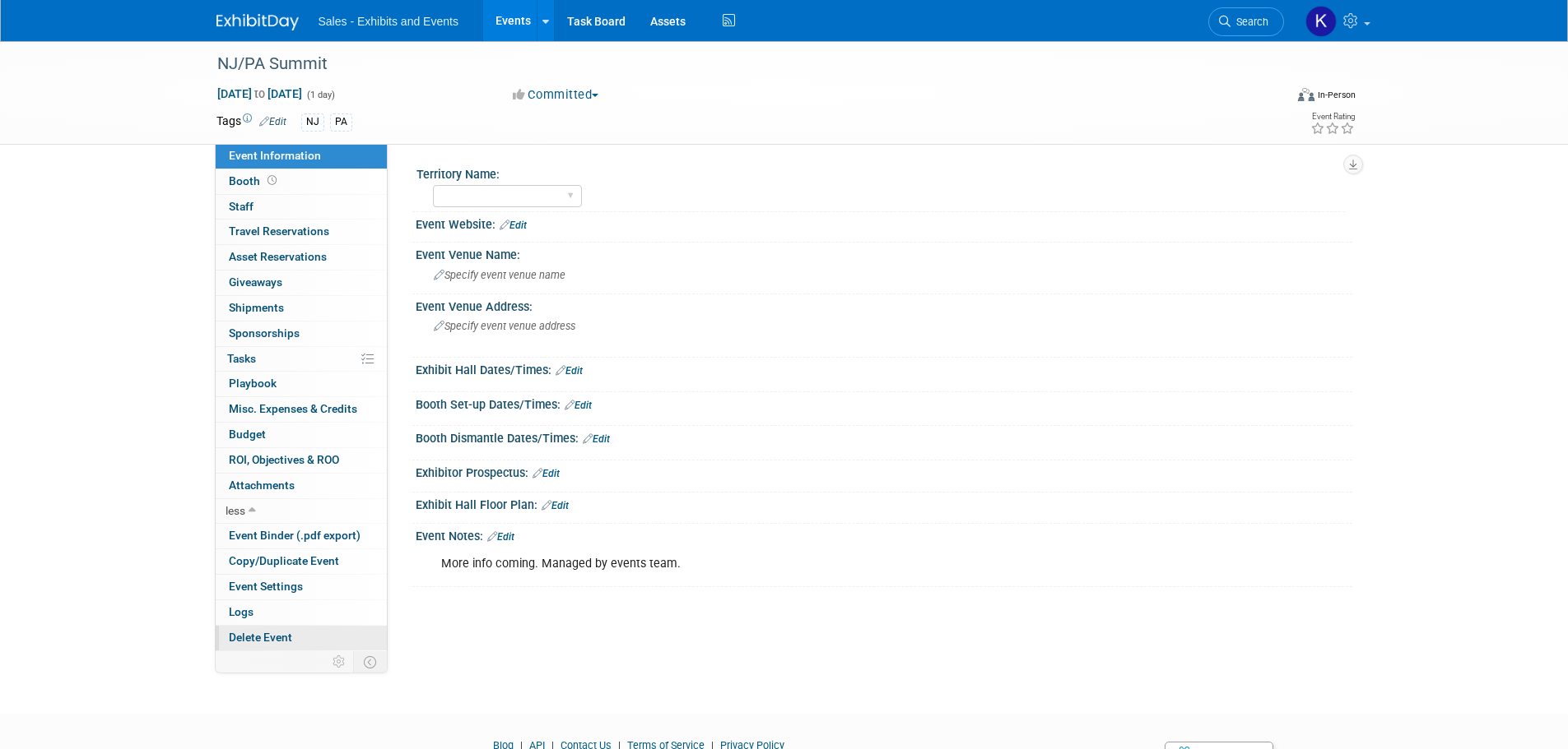
drag, startPoint x: 256, startPoint y: 630, endPoint x: 342, endPoint y: 625, distance: 86.1
click at [256, 631] on span "Delete Event" at bounding box center [260, 637] width 64 height 13
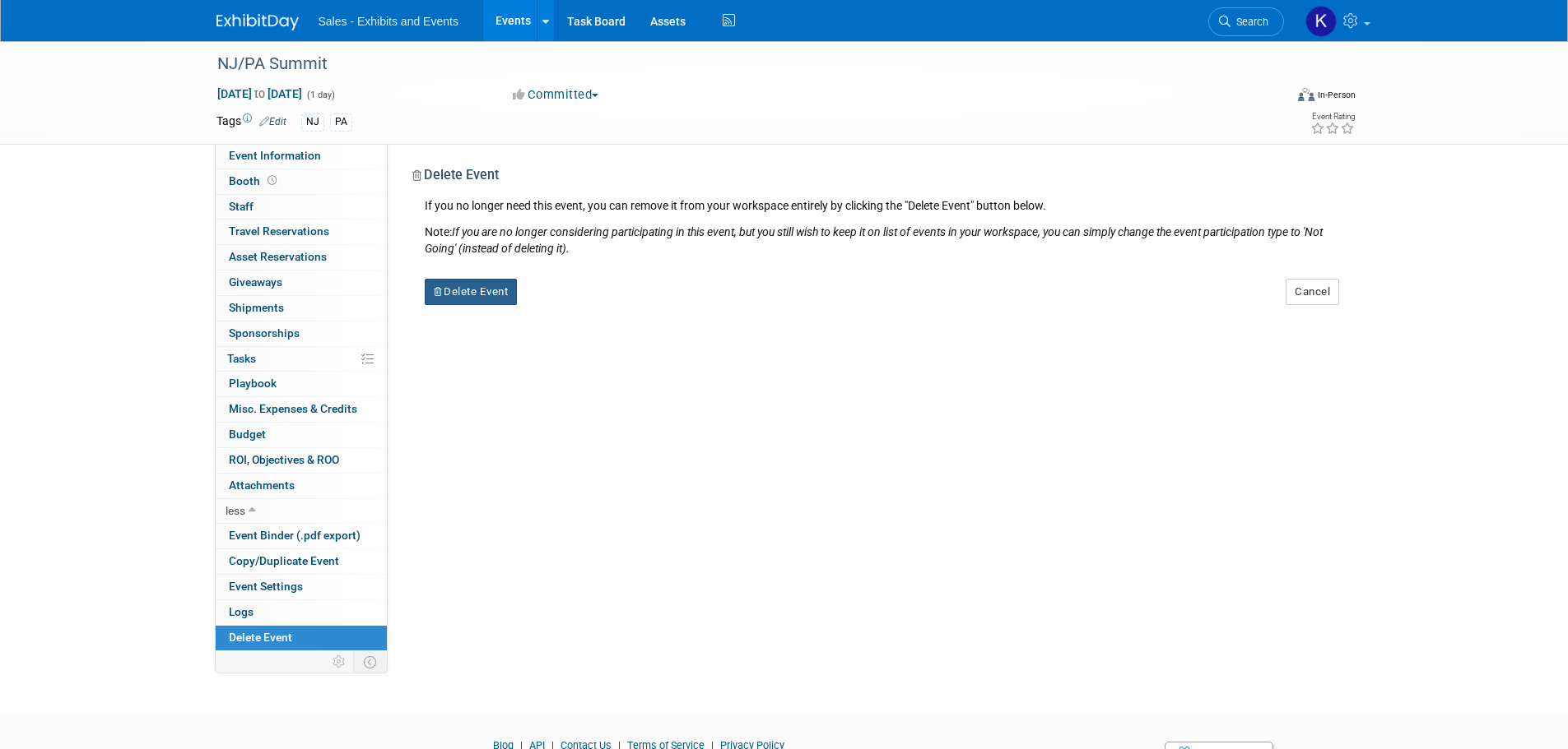
click at [493, 291] on button "Delete Event" at bounding box center [471, 292] width 93 height 26
click at [584, 296] on link "Yes" at bounding box center [574, 305] width 48 height 26
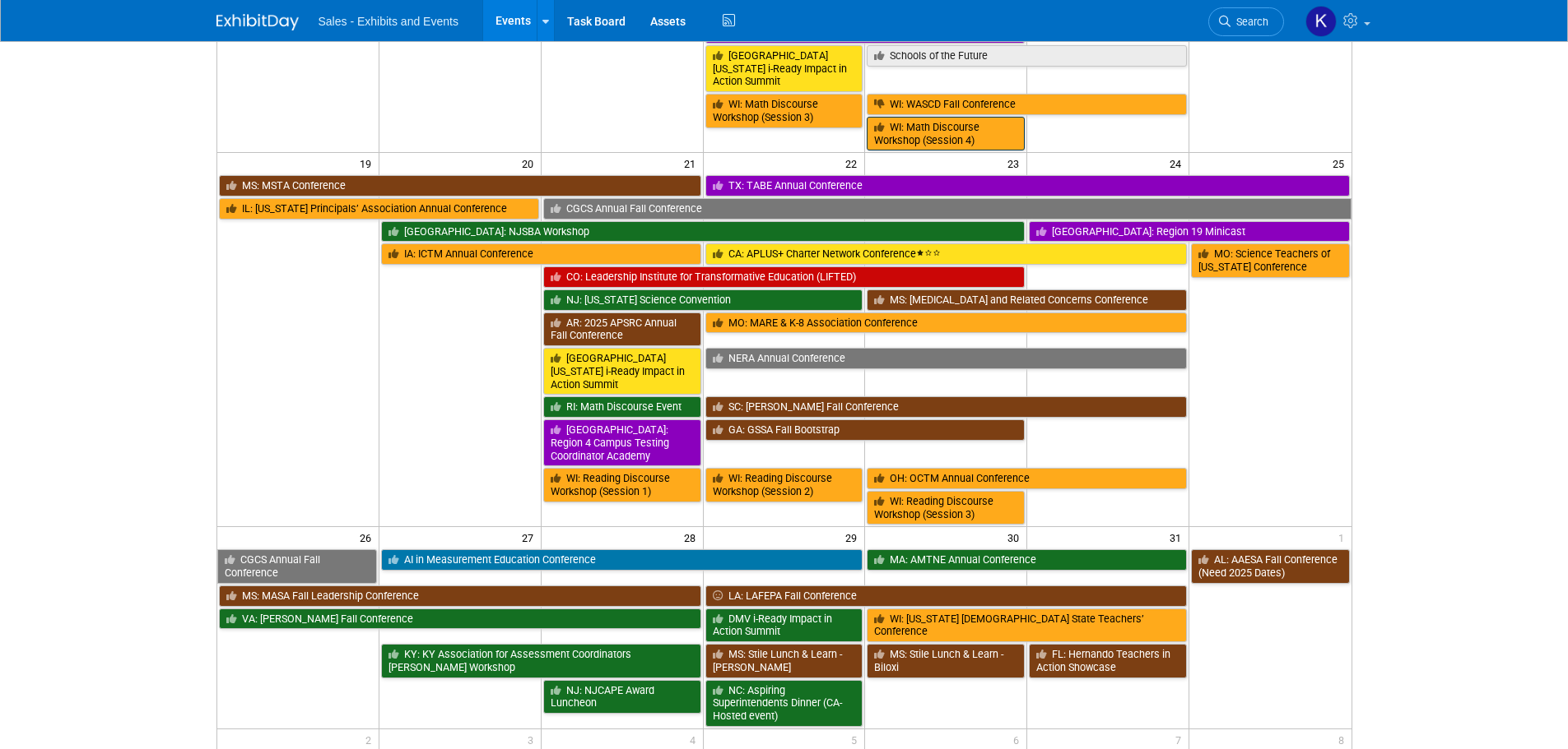
scroll to position [1151, 0]
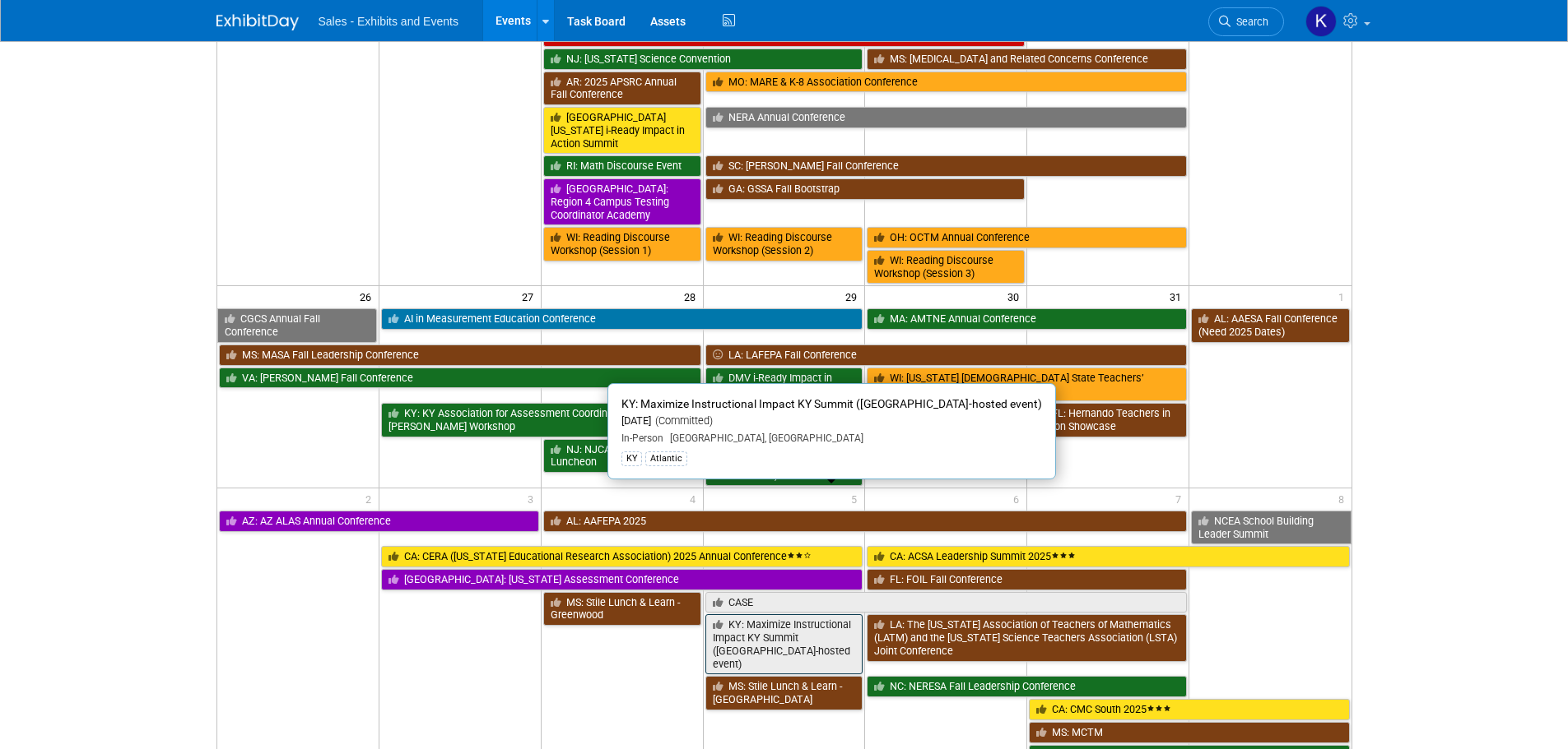
click at [798, 615] on link "KY: Maximize Instructional Impact KY Summit ([GEOGRAPHIC_DATA]-hosted event)" at bounding box center [784, 644] width 158 height 60
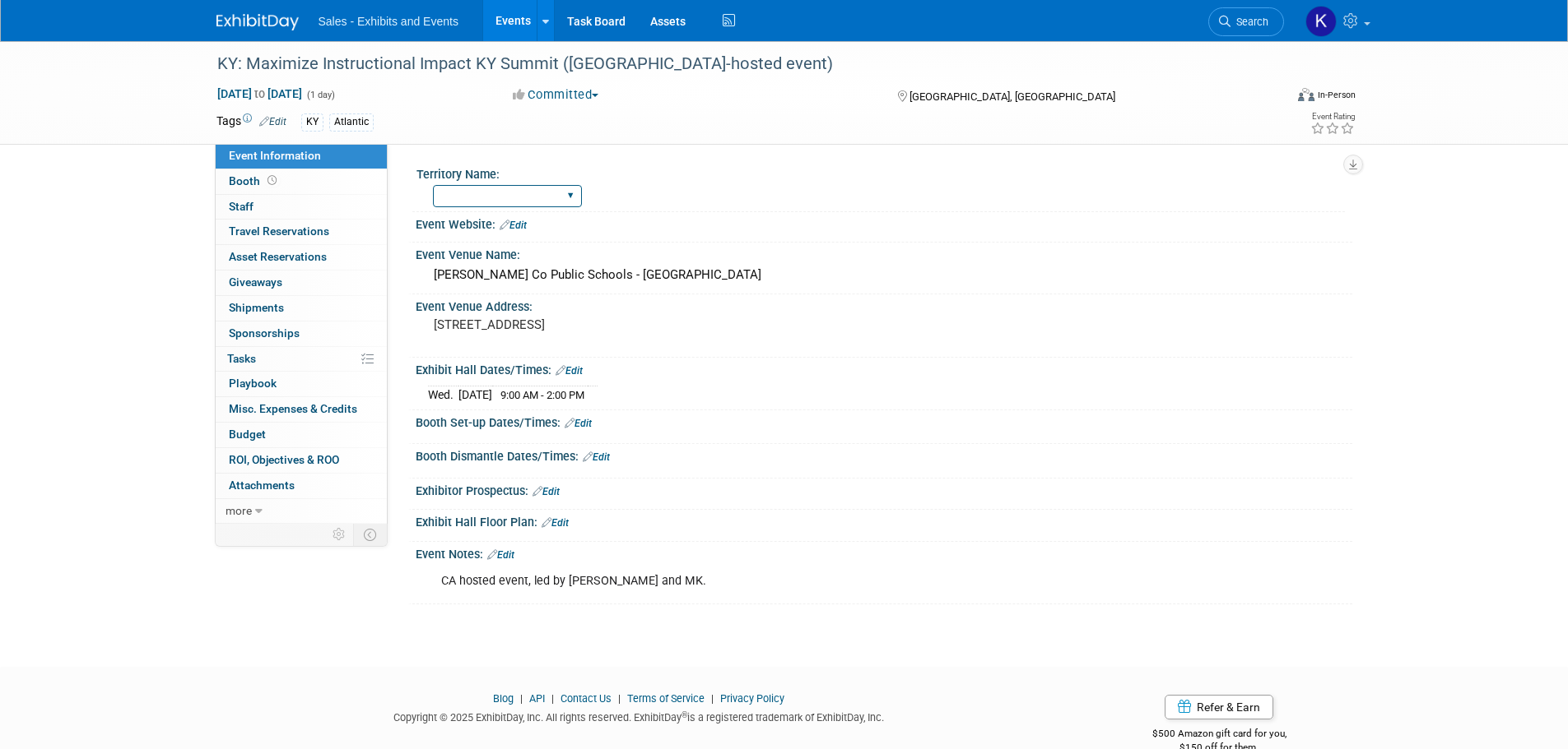
click at [562, 189] on select "Atlantic Southeast Central Southwest Pacific Mountain National Strategic Partne…" at bounding box center [508, 196] width 149 height 22
select select "Atlantic"
click at [433, 185] on select "Atlantic Southeast Central Southwest Pacific Mountain National Strategic Partne…" at bounding box center [508, 196] width 149 height 22
click at [266, 20] on img at bounding box center [258, 22] width 82 height 17
